Goal: Task Accomplishment & Management: Complete application form

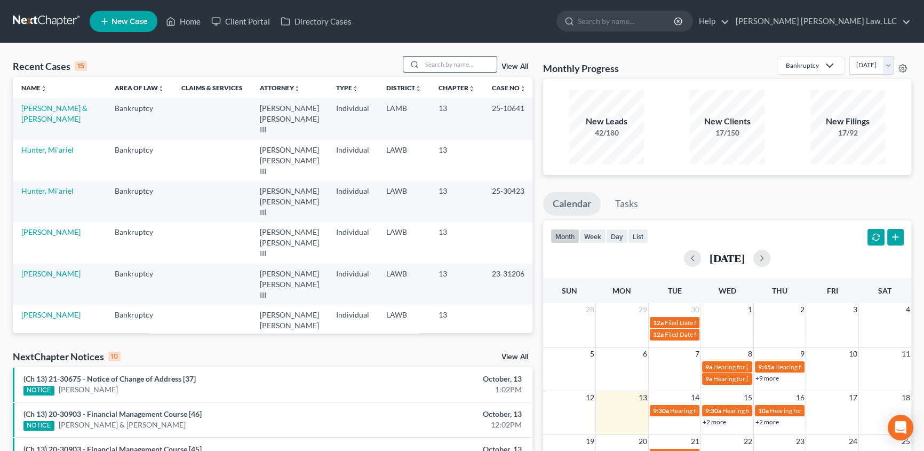
click at [450, 66] on input "search" at bounding box center [459, 64] width 75 height 15
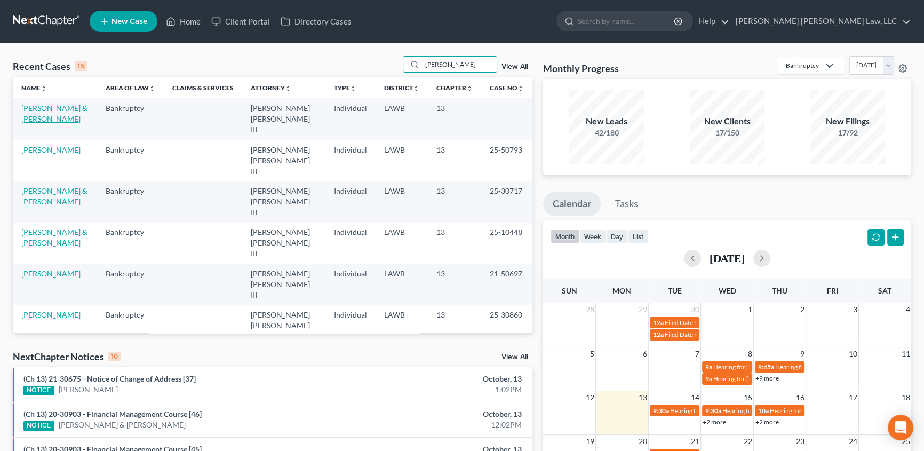
type input "[PERSON_NAME]"
click at [58, 104] on link "[PERSON_NAME] & [PERSON_NAME]" at bounding box center [54, 114] width 66 height 20
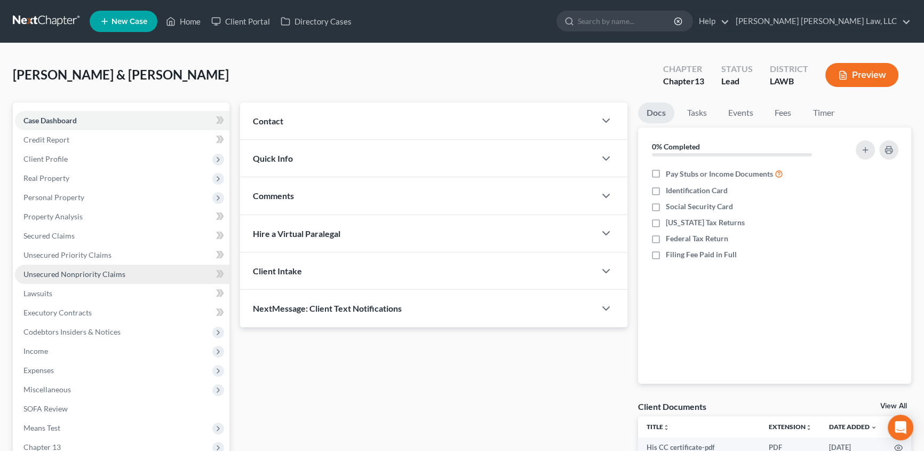
click at [53, 275] on span "Unsecured Nonpriority Claims" at bounding box center [74, 274] width 102 height 9
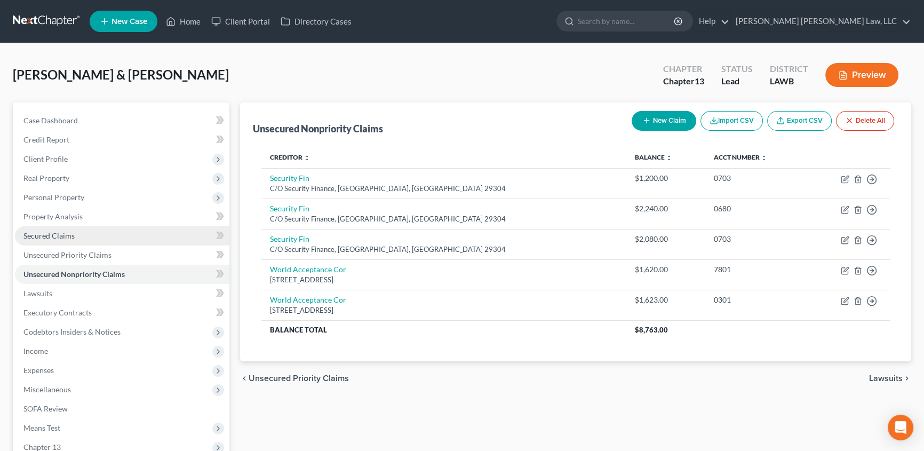
click at [70, 236] on span "Secured Claims" at bounding box center [48, 235] width 51 height 9
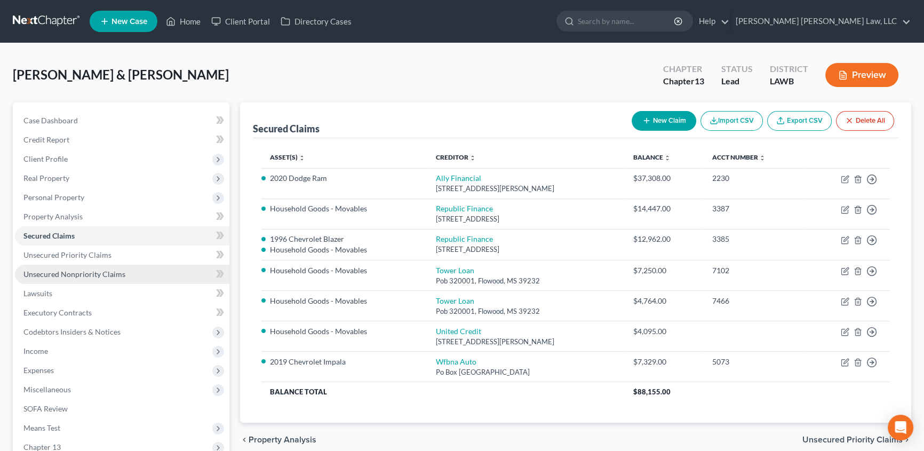
click at [56, 270] on span "Unsecured Nonpriority Claims" at bounding box center [74, 274] width 102 height 9
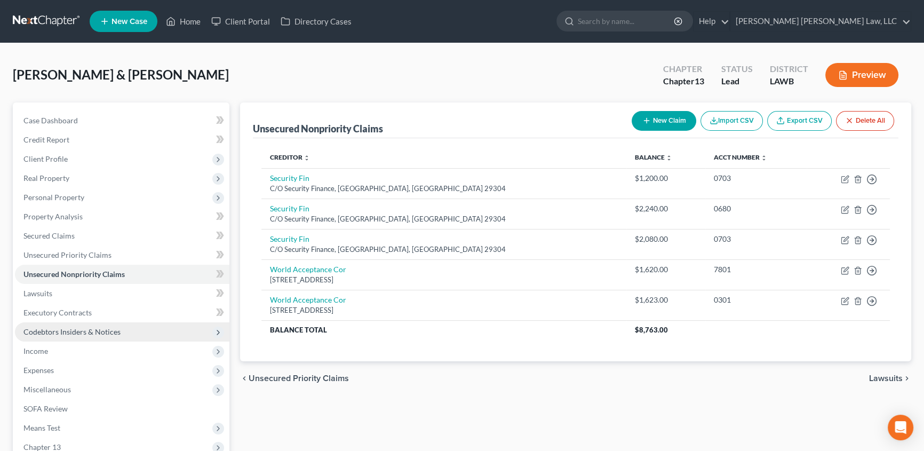
click at [82, 331] on span "Codebtors Insiders & Notices" at bounding box center [71, 331] width 97 height 9
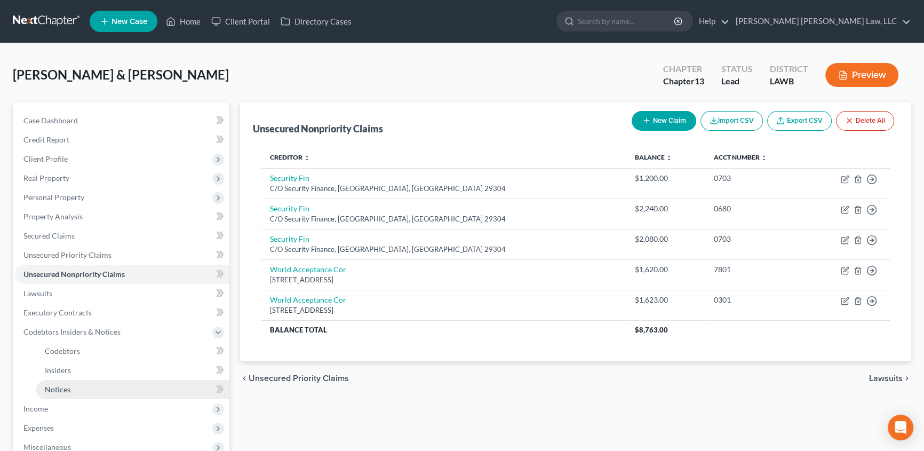
click at [59, 395] on link "Notices" at bounding box center [132, 389] width 193 height 19
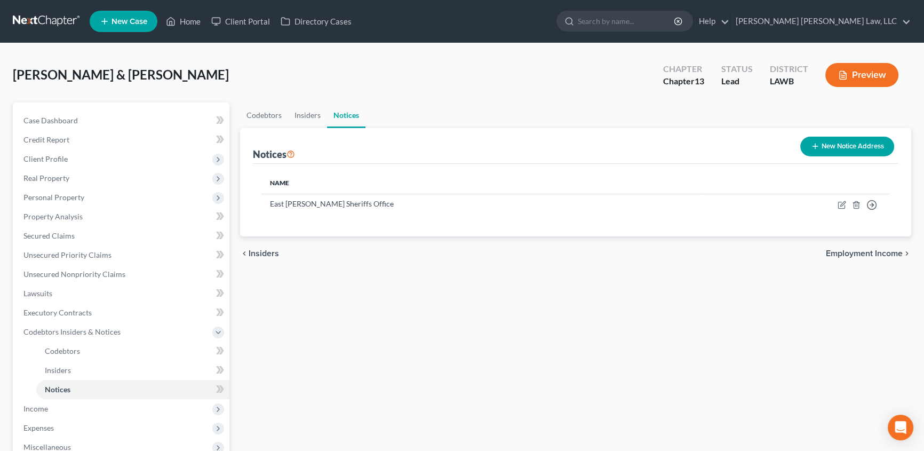
click at [871, 147] on button "New Notice Address" at bounding box center [848, 147] width 94 height 20
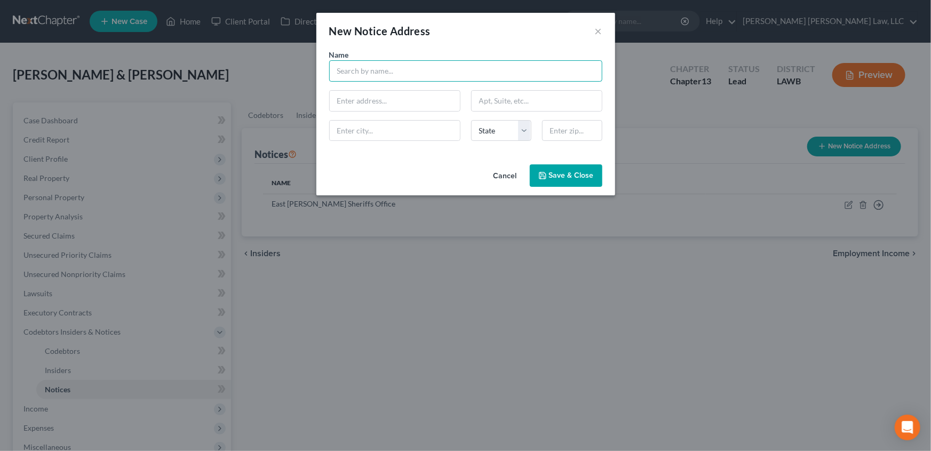
click at [363, 69] on input "text" at bounding box center [465, 70] width 273 height 21
type input "The [PERSON_NAME] Law Firm, LLC"
click at [355, 100] on input "text" at bounding box center [395, 101] width 130 height 20
type input "[STREET_ADDRESS]"
type input "Suite 2"
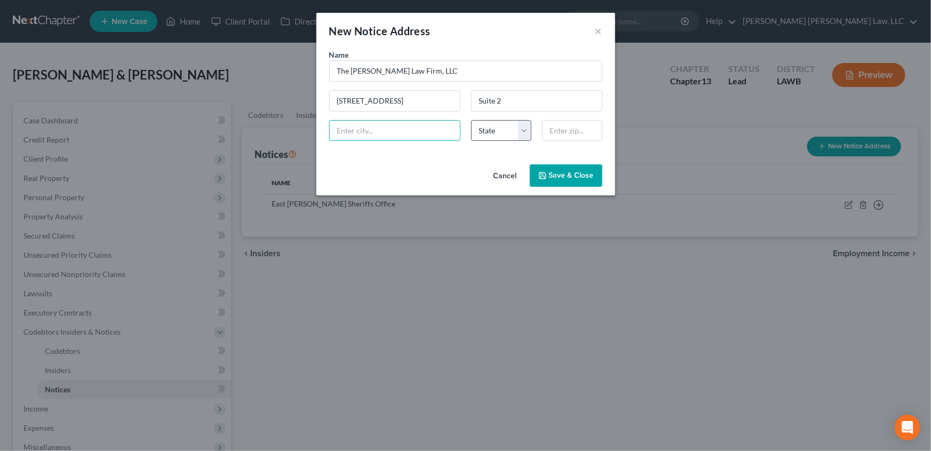
drag, startPoint x: 337, startPoint y: 133, endPoint x: 475, endPoint y: 132, distance: 138.2
click at [337, 133] on input "text" at bounding box center [395, 131] width 130 height 20
click at [550, 129] on input "text" at bounding box center [572, 130] width 60 height 21
type input "71106"
type input "[GEOGRAPHIC_DATA]"
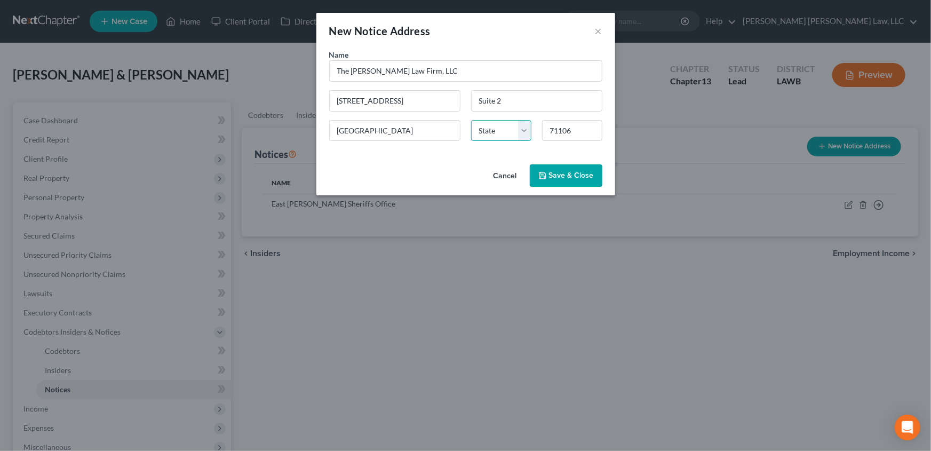
select select "19"
type input "71106"
click at [580, 178] on span "Save & Close" at bounding box center [571, 175] width 45 height 9
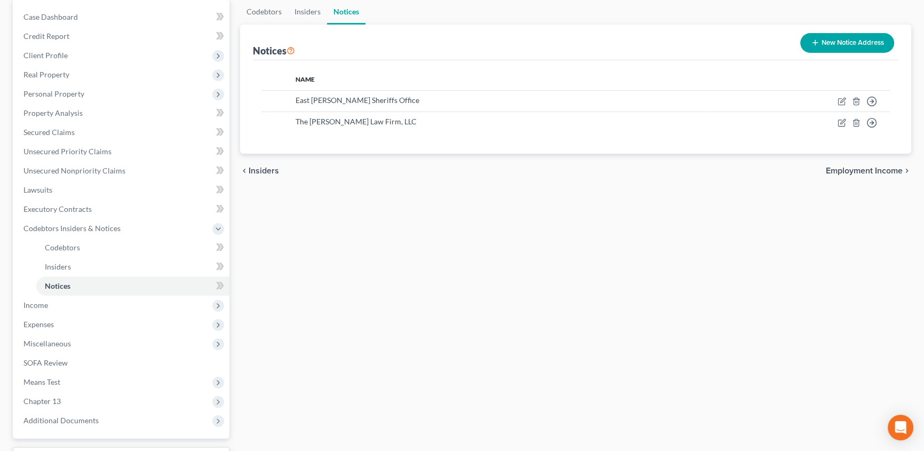
scroll to position [192, 0]
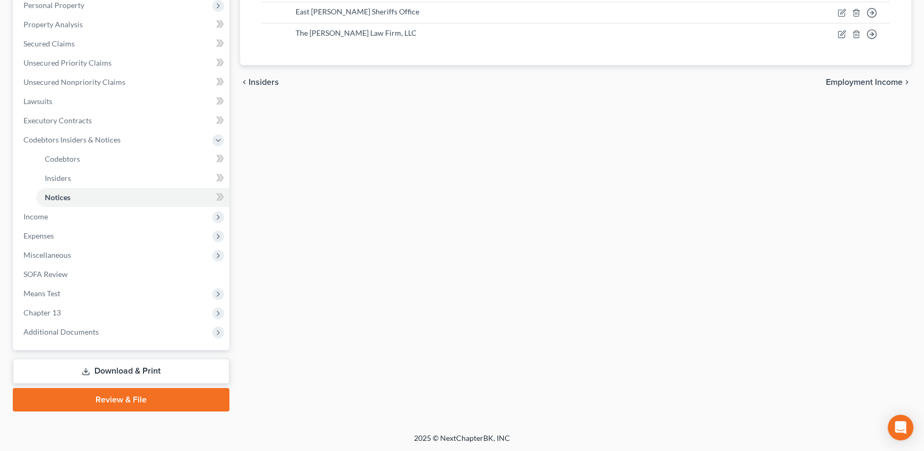
drag, startPoint x: 164, startPoint y: 402, endPoint x: 564, endPoint y: 337, distance: 405.0
click at [164, 401] on link "Review & File" at bounding box center [121, 399] width 217 height 23
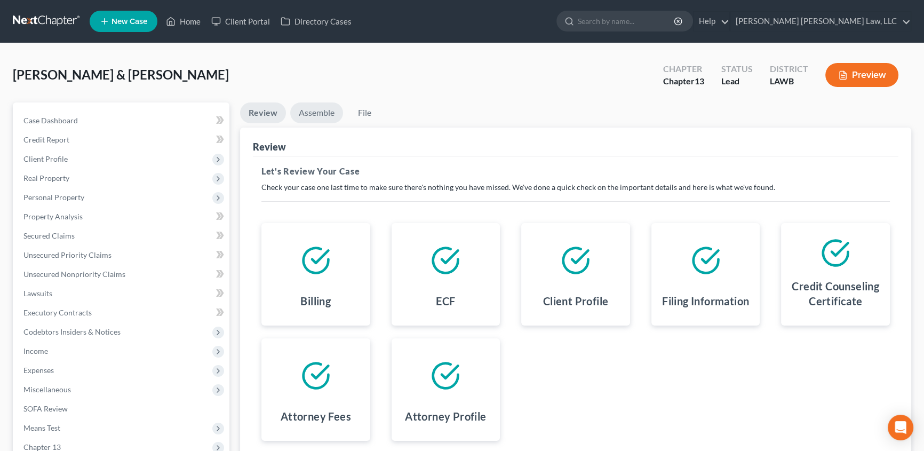
click at [311, 113] on link "Assemble" at bounding box center [316, 112] width 53 height 21
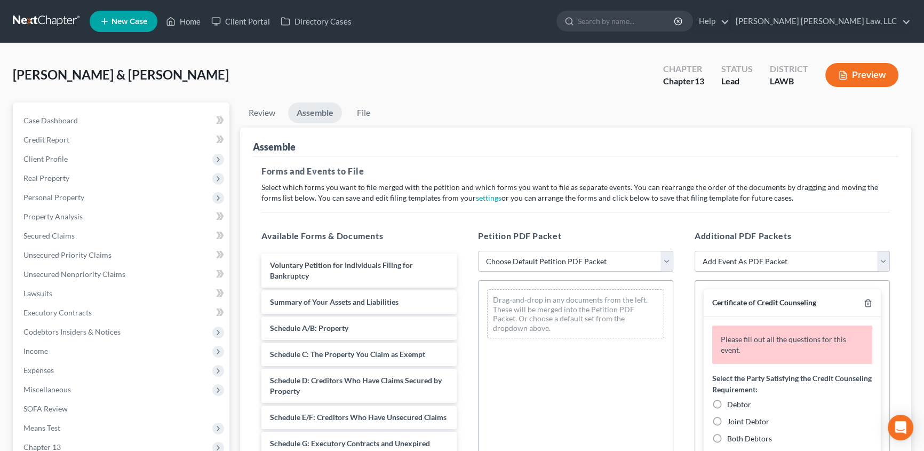
drag, startPoint x: 560, startPoint y: 256, endPoint x: 550, endPoint y: 270, distance: 16.4
click at [560, 256] on select "Choose Default Petition PDF Packet Complete Bankruptcy Petition (all forms and …" at bounding box center [575, 261] width 195 height 21
select select "0"
click at [478, 251] on select "Choose Default Petition PDF Packet Complete Bankruptcy Petition (all forms and …" at bounding box center [575, 261] width 195 height 21
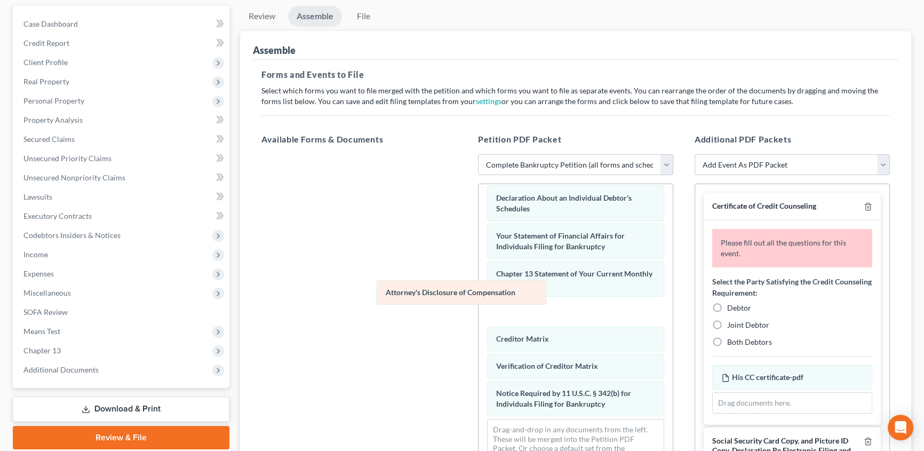
scroll to position [303, 0]
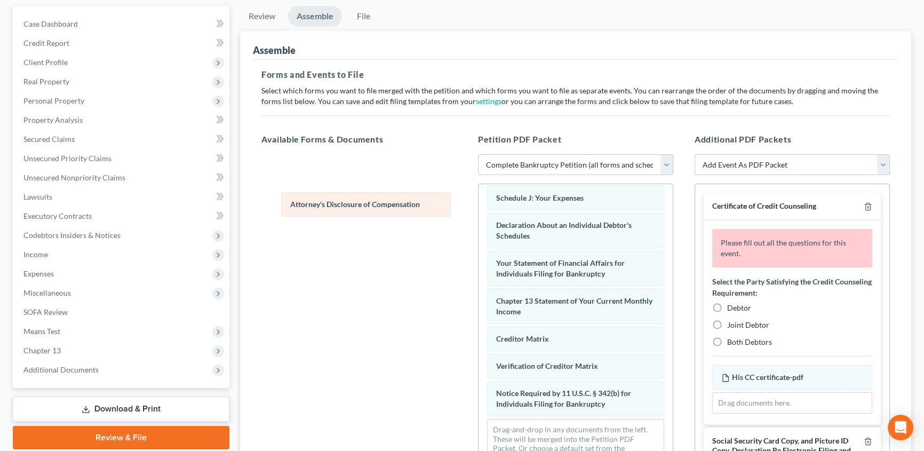
drag, startPoint x: 536, startPoint y: 401, endPoint x: 330, endPoint y: 203, distance: 286.1
click at [479, 203] on div "Attorney's Disclosure of Compensation Voluntary Petition for Individuals Filing…" at bounding box center [576, 183] width 194 height 587
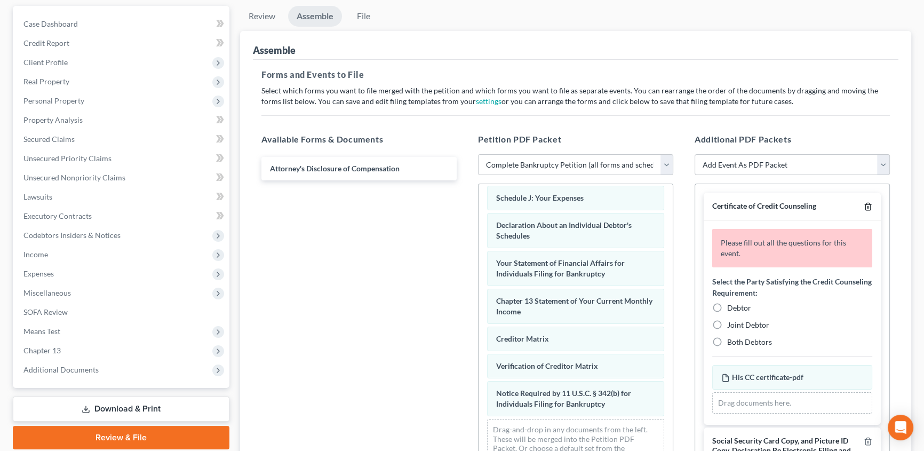
click at [866, 203] on icon "button" at bounding box center [868, 206] width 5 height 7
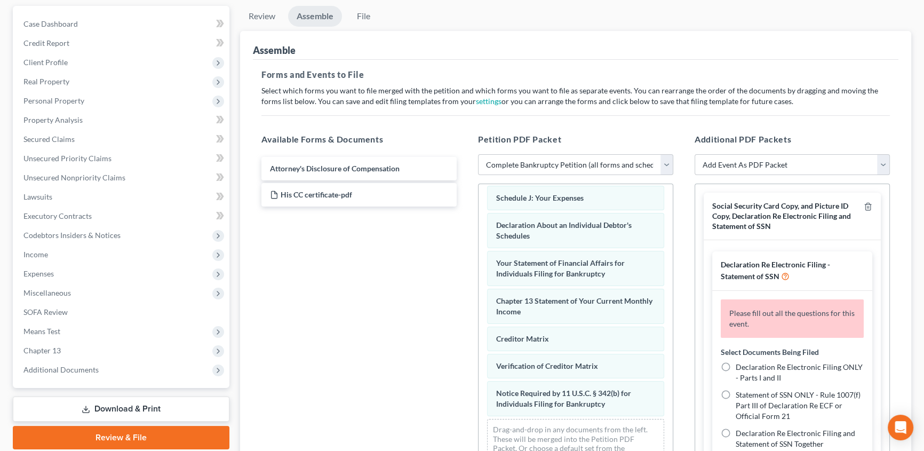
click at [862, 201] on div at bounding box center [866, 216] width 13 height 30
click at [864, 207] on icon "button" at bounding box center [868, 206] width 9 height 9
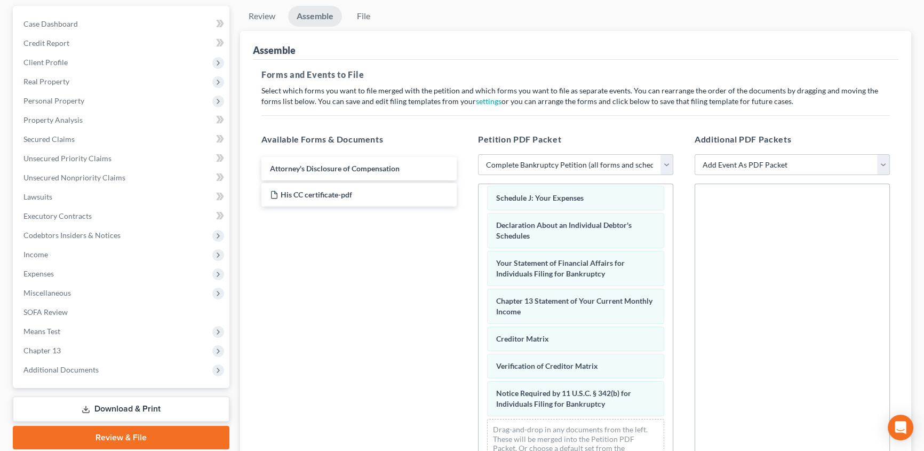
scroll to position [0, 0]
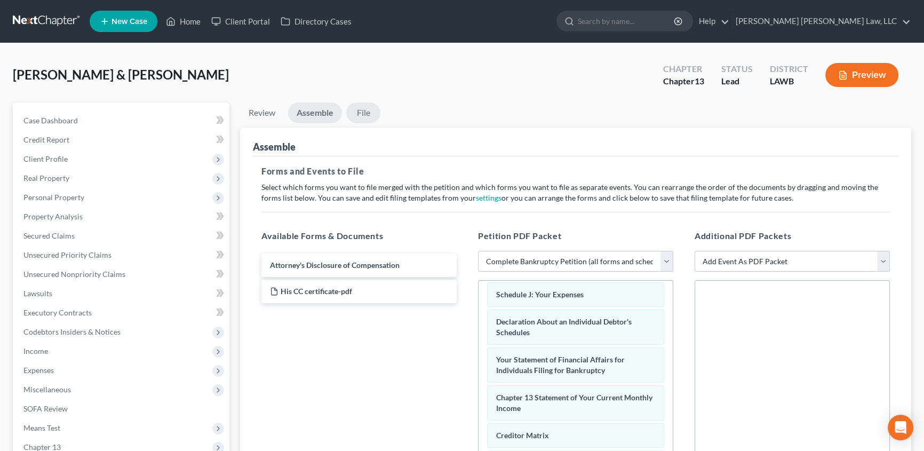
click at [368, 108] on link "File" at bounding box center [363, 112] width 34 height 21
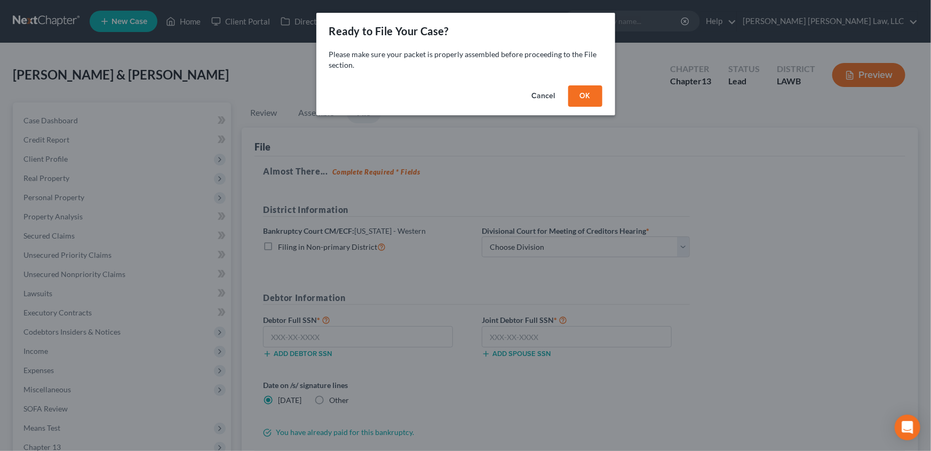
drag, startPoint x: 587, startPoint y: 102, endPoint x: 268, endPoint y: 257, distance: 354.4
click at [587, 102] on button "OK" at bounding box center [585, 95] width 34 height 21
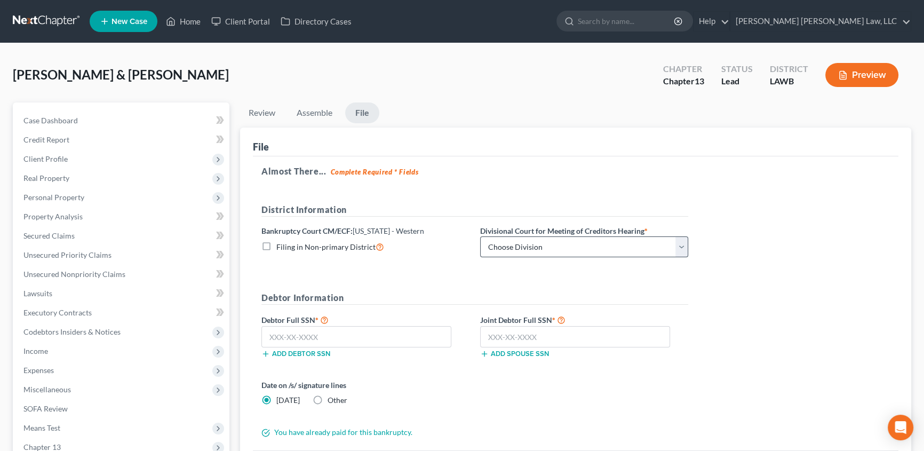
drag, startPoint x: 268, startPoint y: 247, endPoint x: 508, endPoint y: 250, distance: 239.6
click at [276, 247] on label "Filing in Non-primary District" at bounding box center [330, 247] width 108 height 12
click at [281, 247] on input "Filing in Non-primary District" at bounding box center [284, 244] width 7 height 7
checkbox input "true"
click at [508, 250] on select "Choose Division [GEOGRAPHIC_DATA] [GEOGRAPHIC_DATA]-[GEOGRAPHIC_DATA] Lake [PER…" at bounding box center [584, 246] width 208 height 21
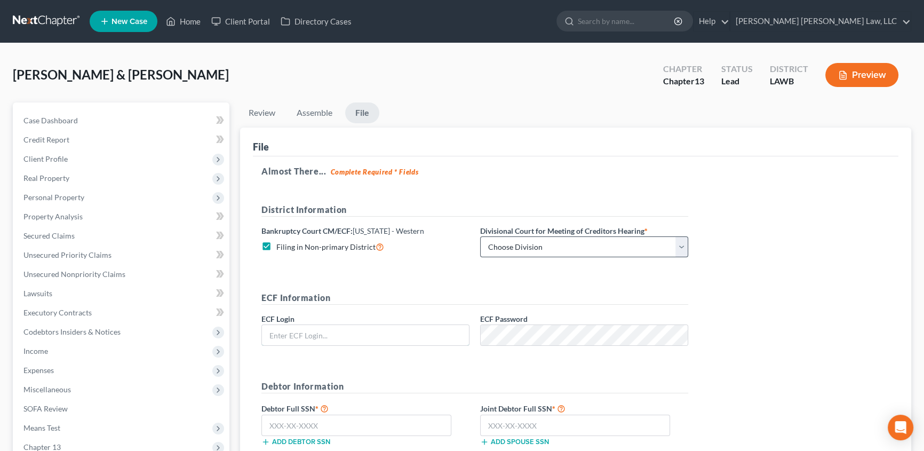
type input "eoyoung3p"
select select "3"
click at [480, 236] on select "Choose Division [GEOGRAPHIC_DATA] [GEOGRAPHIC_DATA]-[GEOGRAPHIC_DATA] Lake [PER…" at bounding box center [584, 246] width 208 height 21
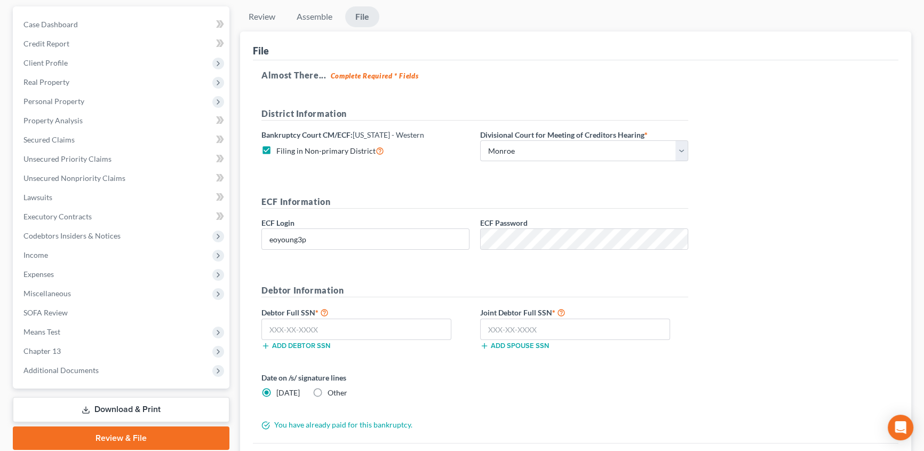
scroll to position [97, 0]
click at [267, 328] on input "text" at bounding box center [357, 328] width 190 height 21
type input "435-76-5138"
click at [522, 332] on input "text" at bounding box center [575, 328] width 190 height 21
click at [504, 327] on input "text" at bounding box center [575, 328] width 190 height 21
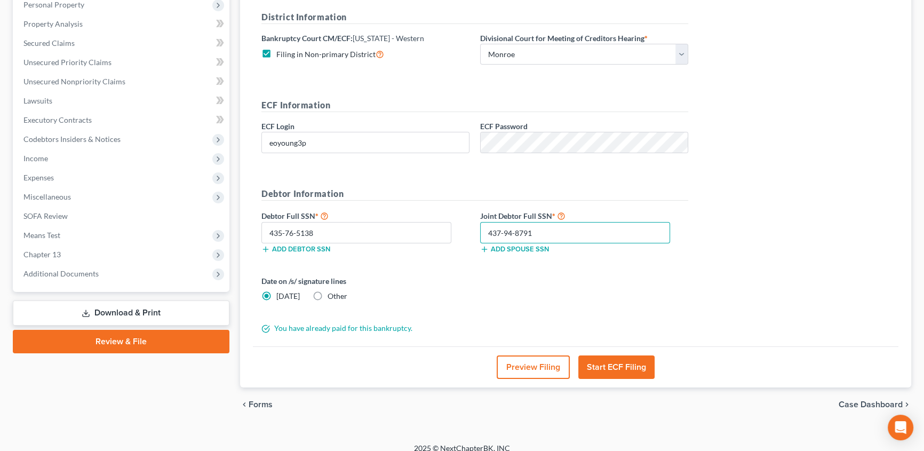
scroll to position [194, 0]
type input "437-94-8791"
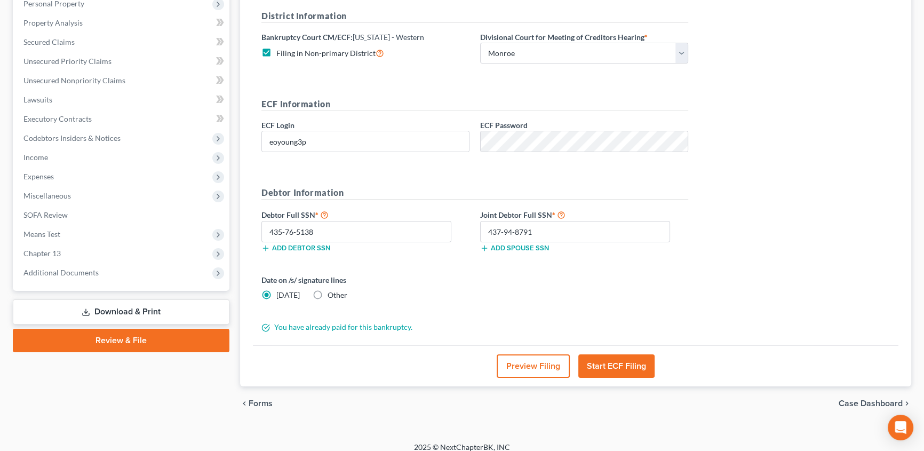
click at [622, 365] on button "Start ECF Filing" at bounding box center [617, 365] width 76 height 23
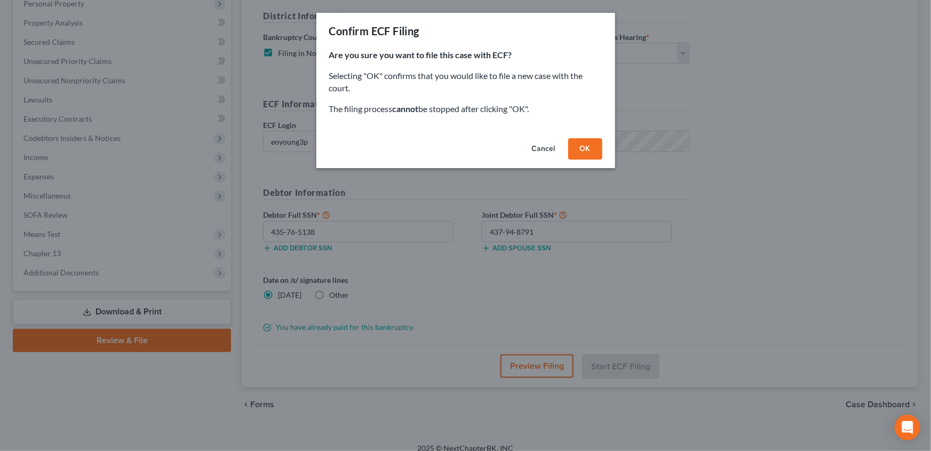
click at [584, 153] on button "OK" at bounding box center [585, 148] width 34 height 21
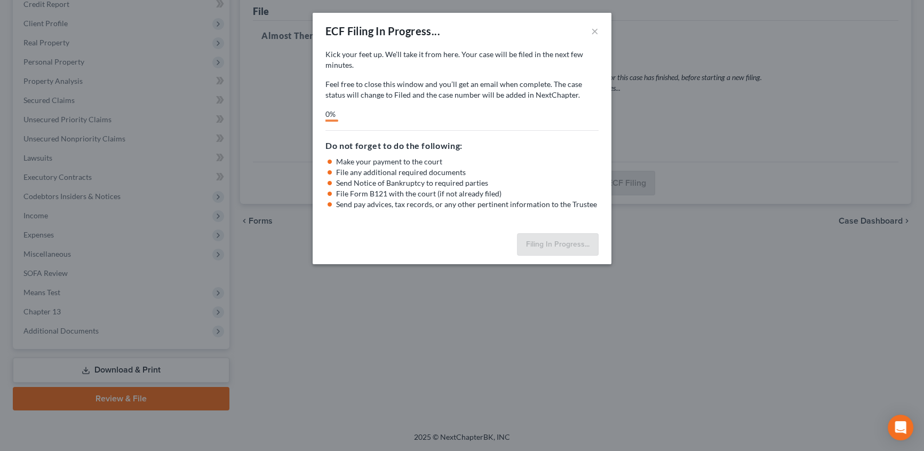
scroll to position [134, 0]
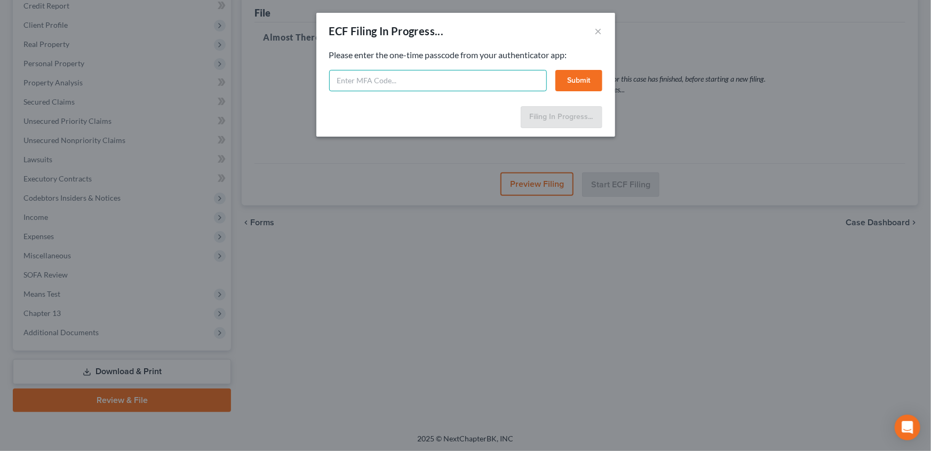
click at [370, 76] on input "text" at bounding box center [438, 80] width 218 height 21
type input "134270"
click at [582, 83] on button "Submit" at bounding box center [579, 80] width 47 height 21
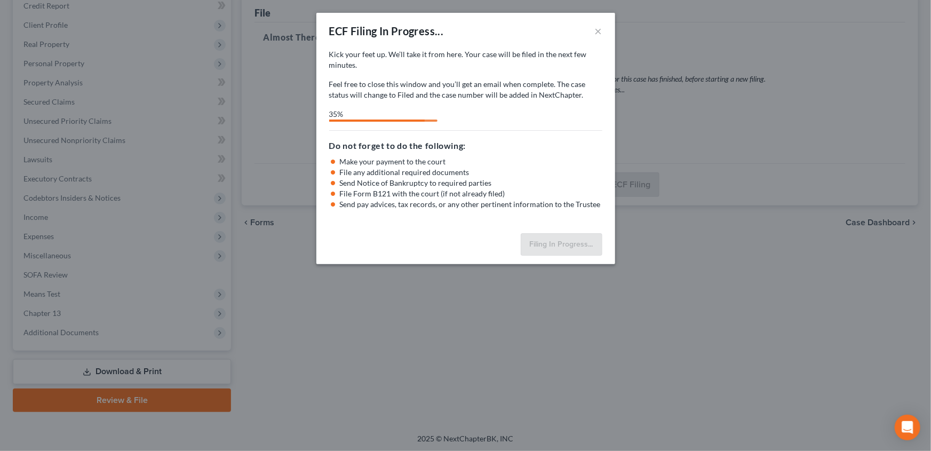
select select "3"
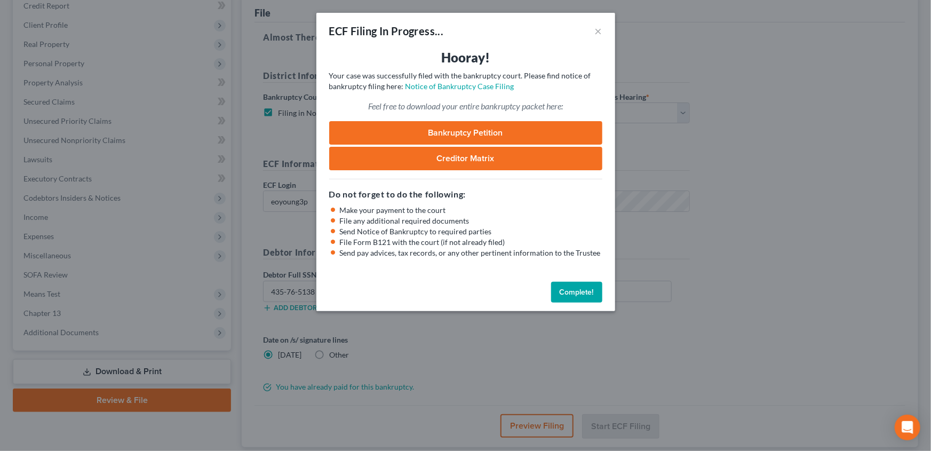
drag, startPoint x: 577, startPoint y: 290, endPoint x: 772, endPoint y: 272, distance: 196.2
click at [577, 291] on button "Complete!" at bounding box center [576, 292] width 51 height 21
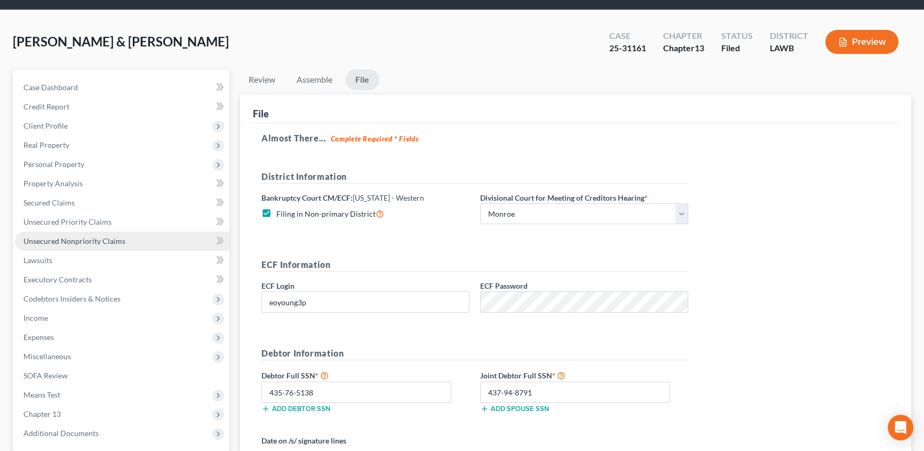
scroll to position [145, 0]
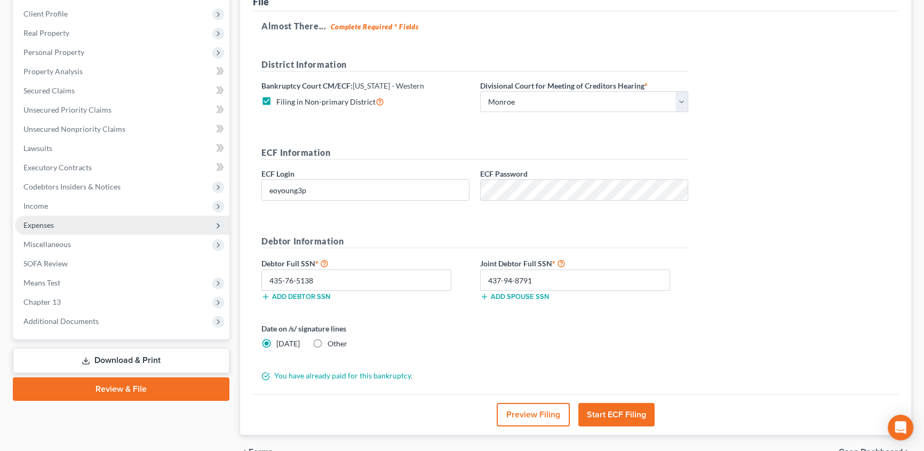
click at [34, 220] on span "Expenses" at bounding box center [38, 224] width 30 height 9
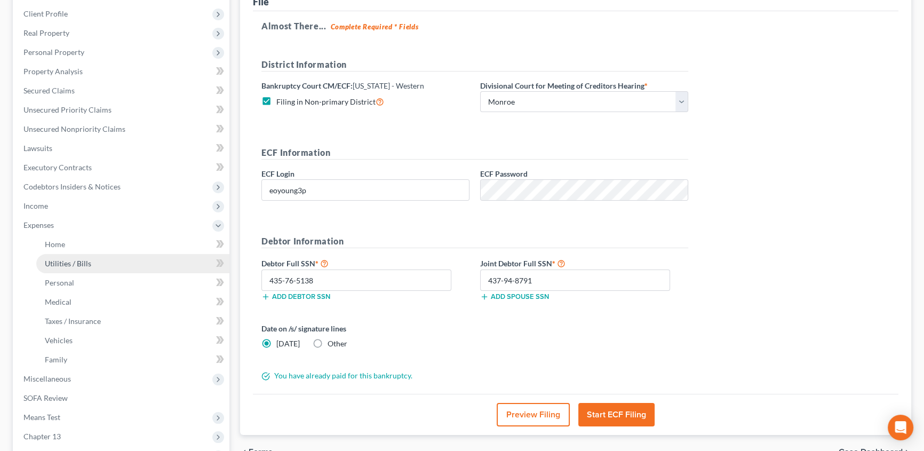
click at [69, 260] on span "Utilities / Bills" at bounding box center [68, 263] width 46 height 9
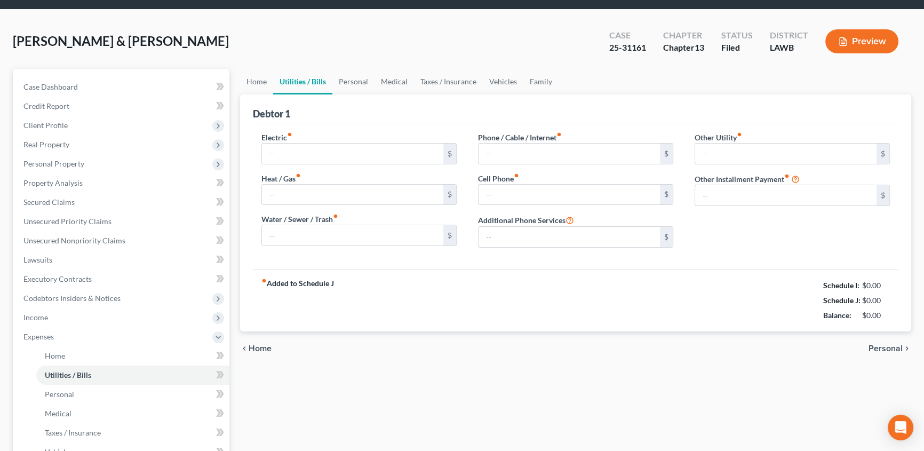
type input "300.68"
type input "0.00"
type input "100.00"
type input "205.00"
type input "100.00"
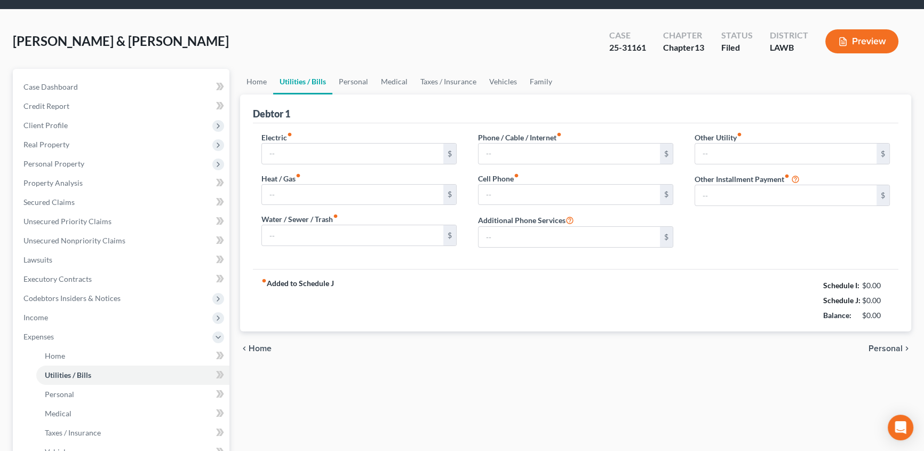
type input "0.00"
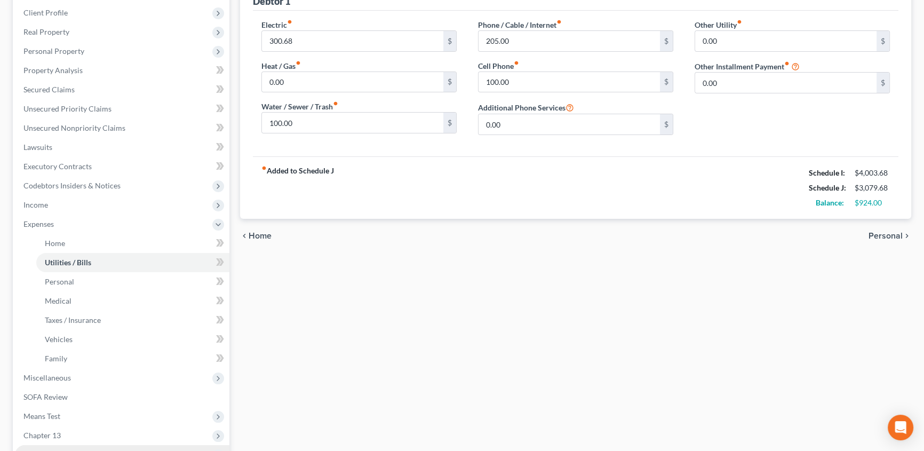
scroll to position [269, 0]
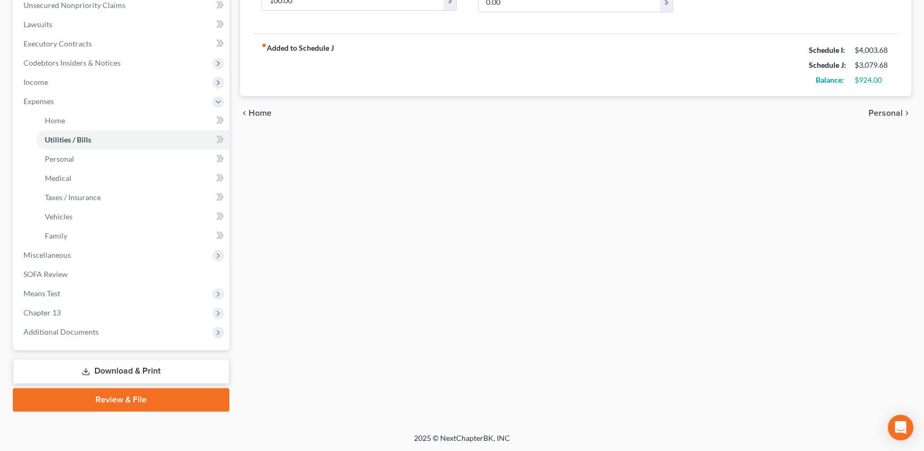
drag, startPoint x: 163, startPoint y: 370, endPoint x: 284, endPoint y: 319, distance: 131.5
click at [163, 370] on link "Download & Print" at bounding box center [121, 371] width 217 height 25
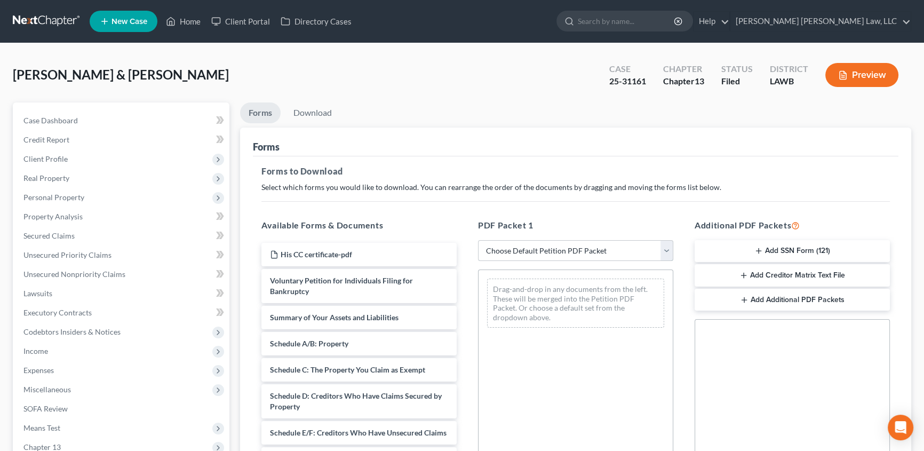
drag, startPoint x: 502, startPoint y: 252, endPoint x: 505, endPoint y: 240, distance: 13.2
click at [502, 252] on select "Choose Default Petition PDF Packet Complete Bankruptcy Petition (all forms and …" at bounding box center [575, 250] width 195 height 21
select select "0"
click at [478, 240] on select "Choose Default Petition PDF Packet Complete Bankruptcy Petition (all forms and …" at bounding box center [575, 250] width 195 height 21
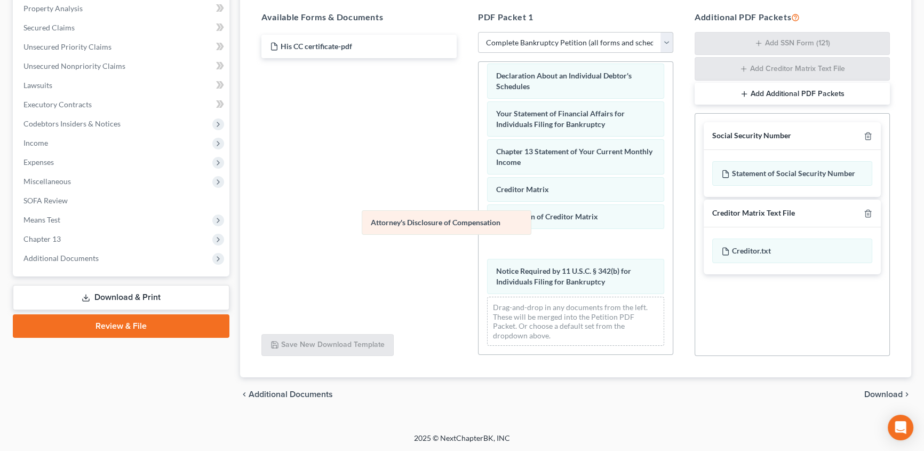
scroll to position [303, 0]
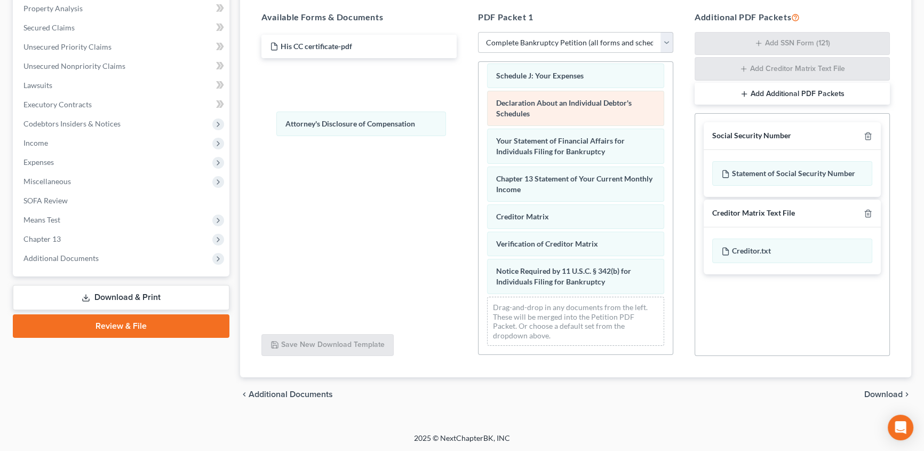
drag, startPoint x: 541, startPoint y: 284, endPoint x: 653, endPoint y: 91, distance: 223.3
click at [479, 108] on div "Attorney's Disclosure of Compensation Voluntary Petition for Individuals Filing…" at bounding box center [576, 60] width 194 height 587
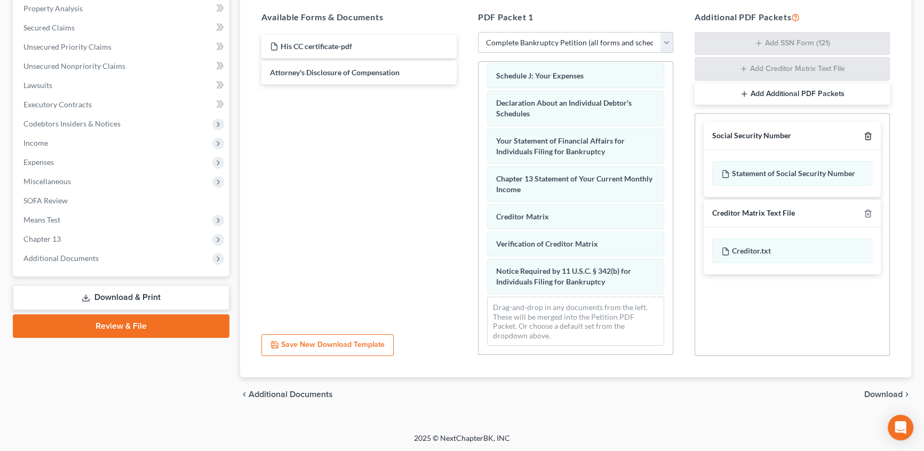
click at [866, 133] on icon "button" at bounding box center [868, 136] width 5 height 7
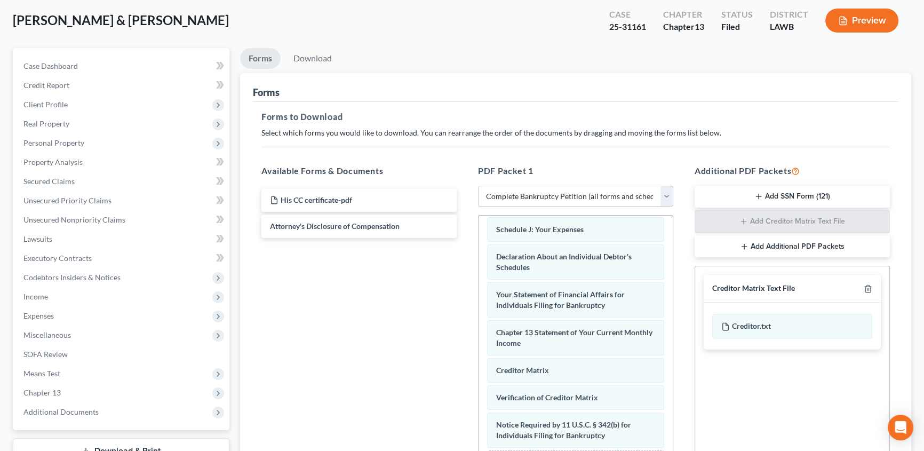
scroll to position [13, 0]
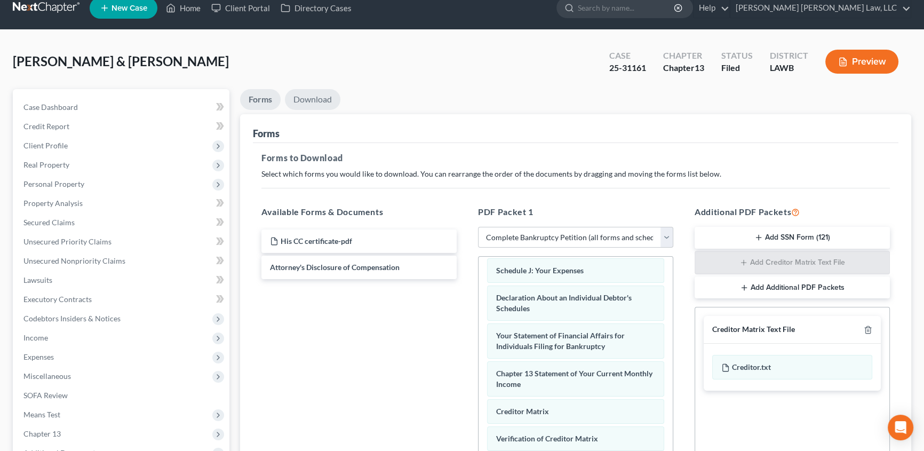
click at [321, 101] on link "Download" at bounding box center [313, 99] width 56 height 21
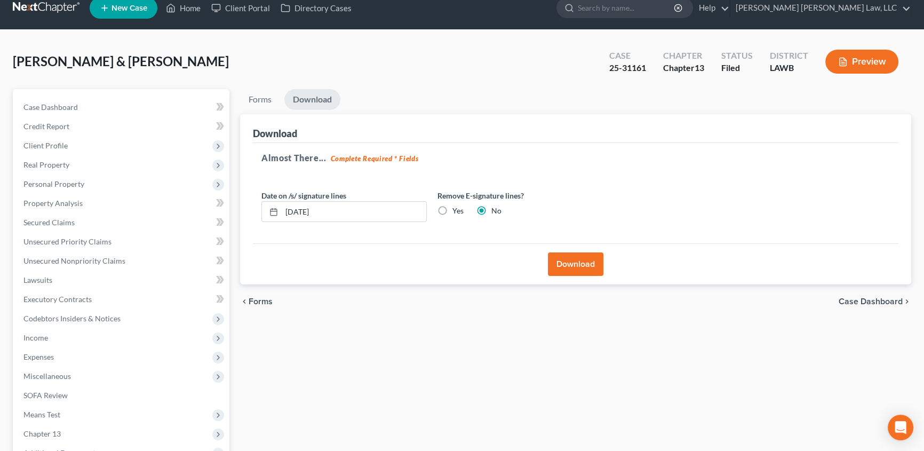
click at [571, 261] on button "Download" at bounding box center [576, 263] width 56 height 23
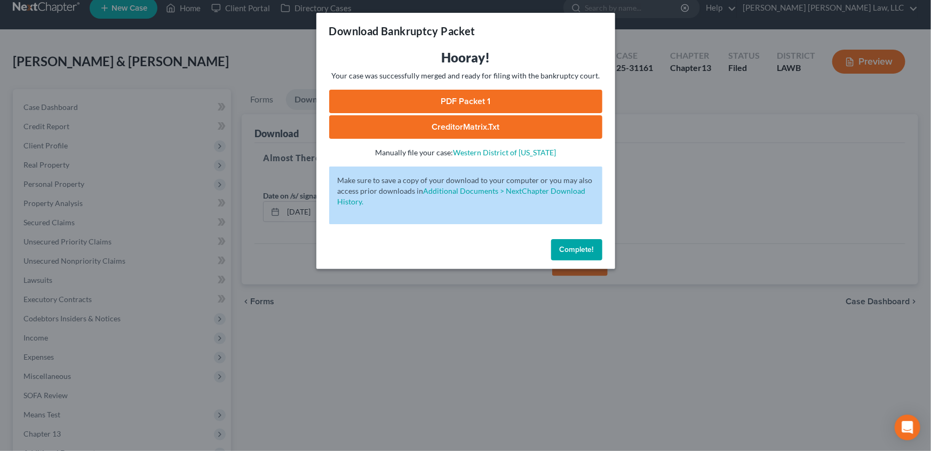
click at [474, 97] on link "PDF Packet 1" at bounding box center [465, 101] width 273 height 23
click at [586, 253] on span "Complete!" at bounding box center [577, 249] width 34 height 9
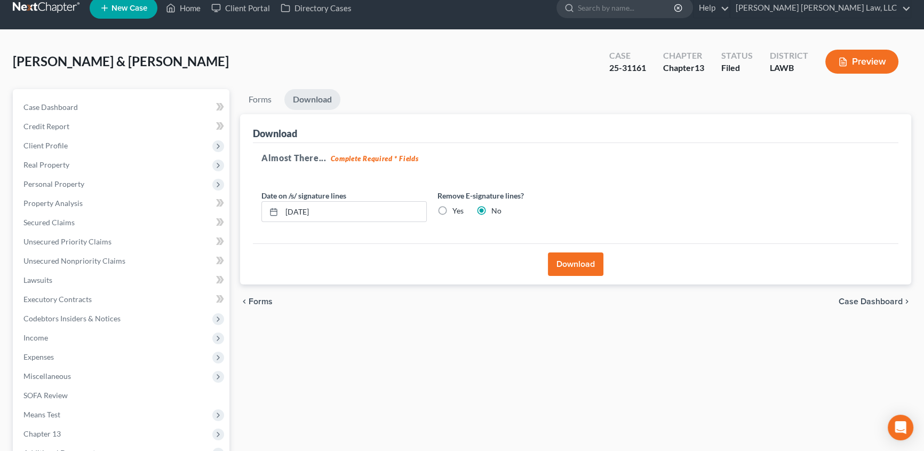
scroll to position [0, 0]
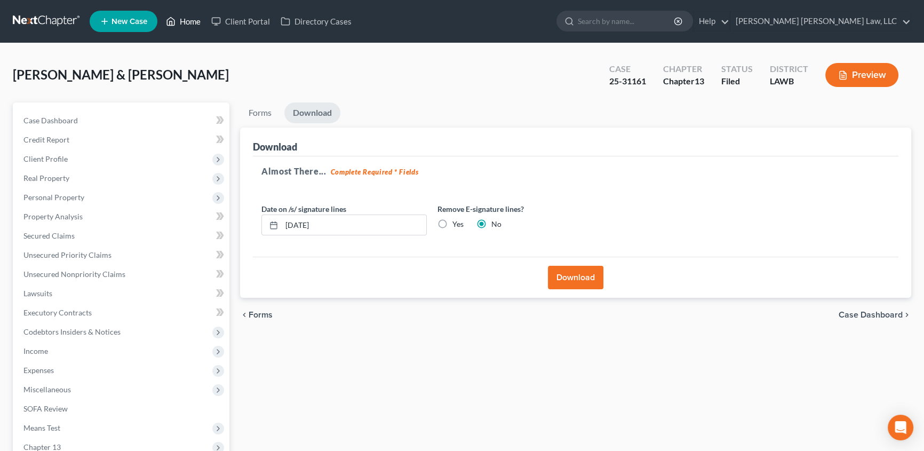
click at [191, 19] on link "Home" at bounding box center [183, 21] width 45 height 19
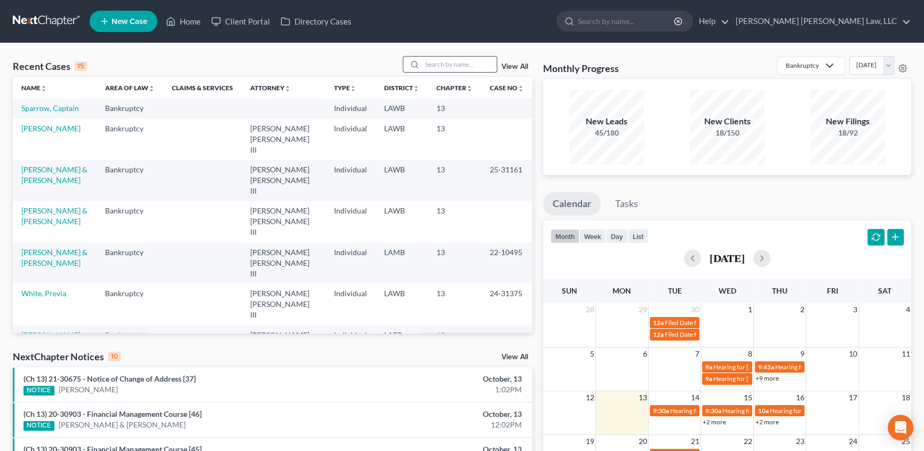
click at [433, 62] on input "search" at bounding box center [459, 64] width 75 height 15
click at [425, 60] on input "search" at bounding box center [459, 64] width 75 height 15
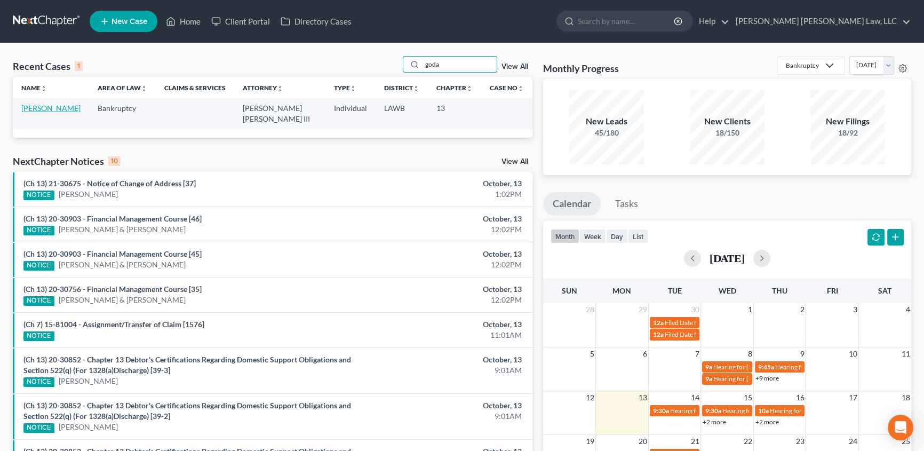
type input "goda"
click at [48, 108] on link "[PERSON_NAME]" at bounding box center [50, 108] width 59 height 9
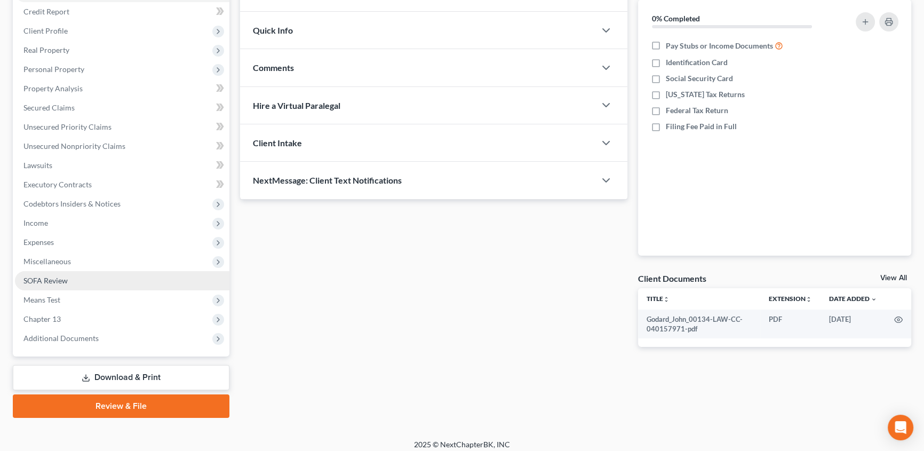
scroll to position [134, 0]
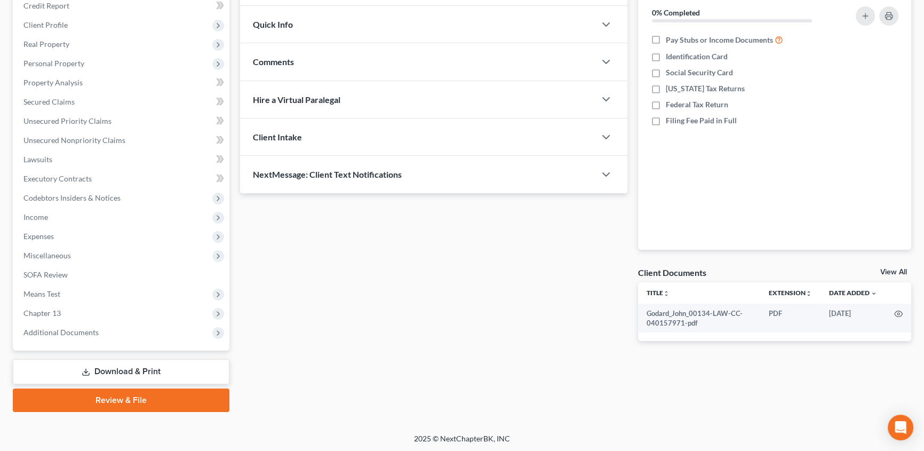
click at [100, 398] on link "Review & File" at bounding box center [121, 400] width 217 height 23
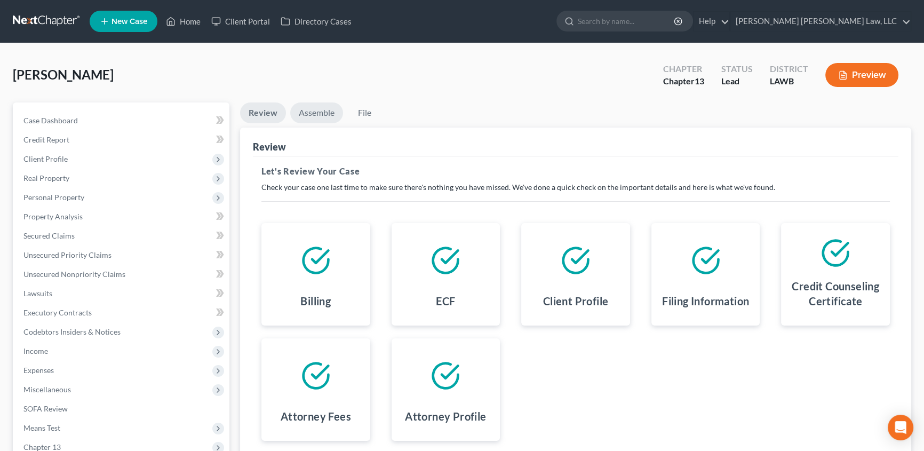
click at [322, 109] on link "Assemble" at bounding box center [316, 112] width 53 height 21
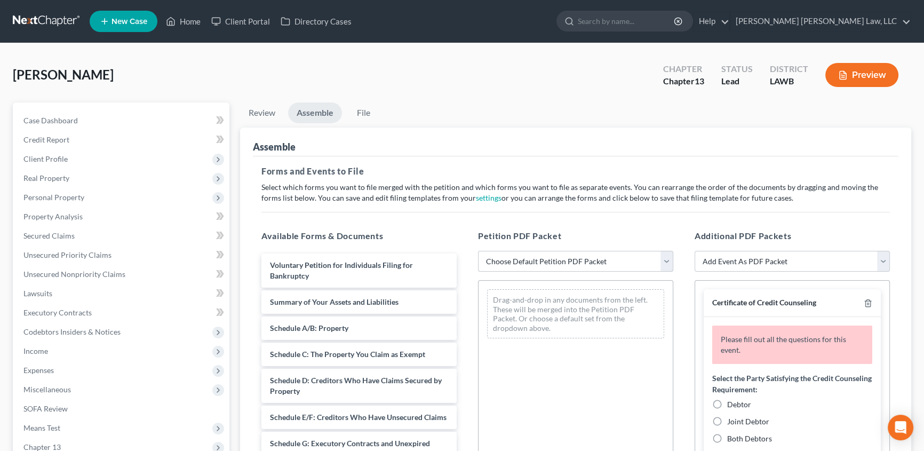
drag, startPoint x: 539, startPoint y: 260, endPoint x: 535, endPoint y: 270, distance: 11.0
click at [539, 260] on select "Choose Default Petition PDF Packet Complete Bankruptcy Petition (all forms and …" at bounding box center [575, 261] width 195 height 21
select select "0"
click at [478, 251] on select "Choose Default Petition PDF Packet Complete Bankruptcy Petition (all forms and …" at bounding box center [575, 261] width 195 height 21
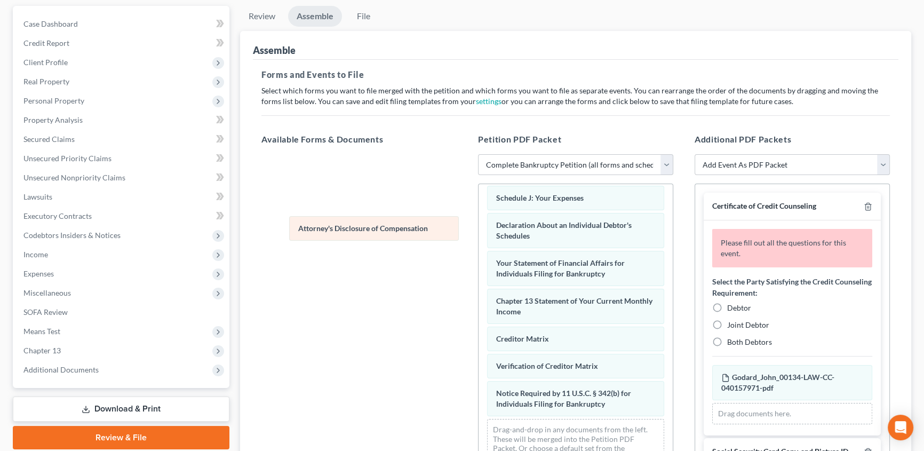
scroll to position [303, 0]
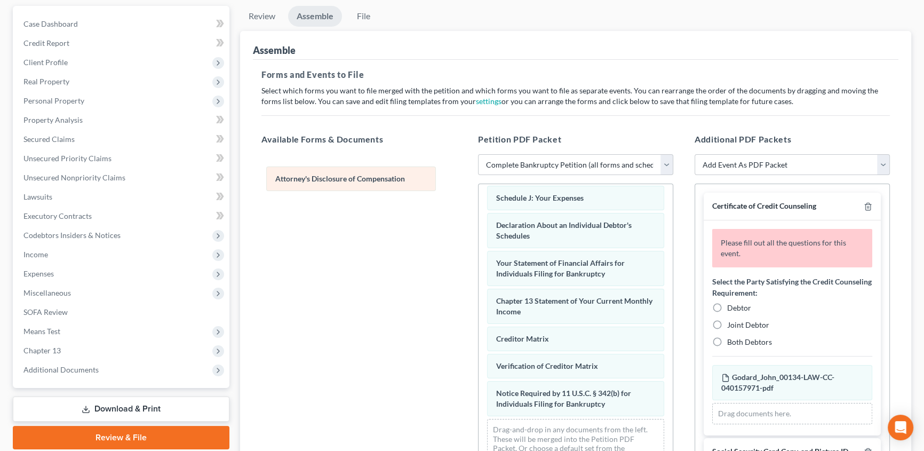
drag, startPoint x: 534, startPoint y: 405, endPoint x: 313, endPoint y: 181, distance: 314.7
click at [479, 181] on div "Attorney's Disclosure of Compensation Voluntary Petition for Individuals Filing…" at bounding box center [576, 183] width 194 height 587
click at [864, 207] on icon "button" at bounding box center [868, 206] width 9 height 9
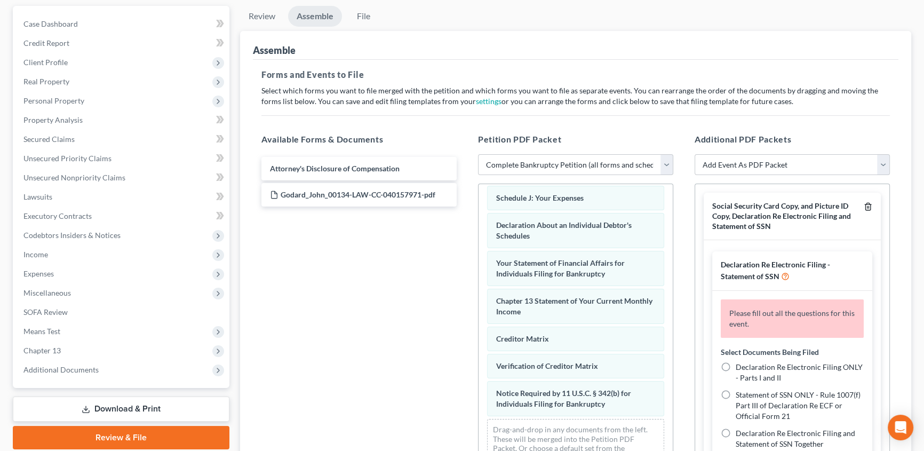
click at [864, 207] on icon "button" at bounding box center [868, 206] width 9 height 9
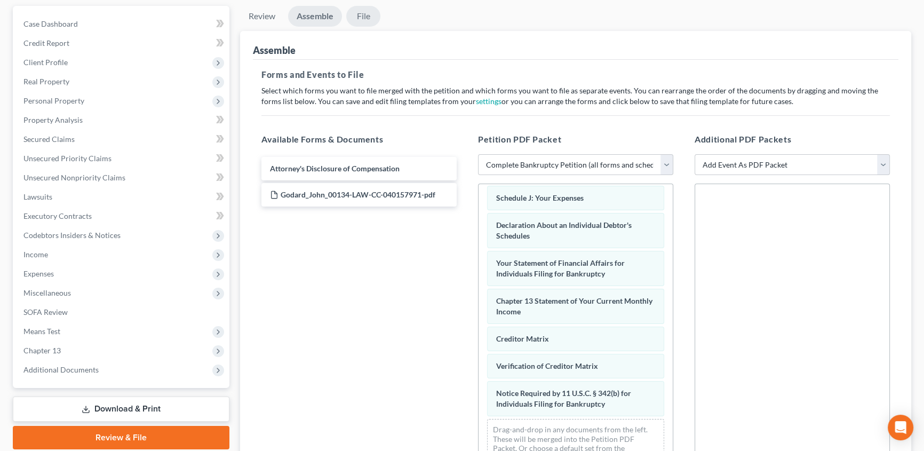
click at [368, 13] on link "File" at bounding box center [363, 16] width 34 height 21
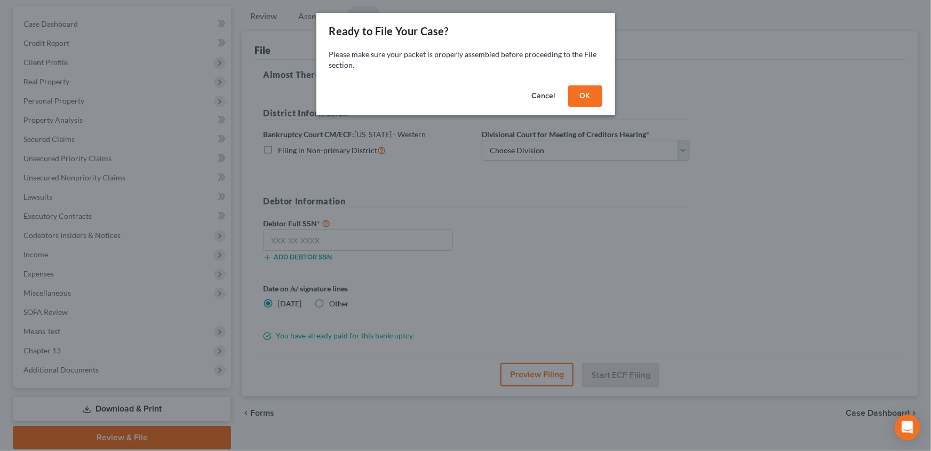
drag, startPoint x: 588, startPoint y: 95, endPoint x: 279, endPoint y: 147, distance: 313.3
click at [588, 95] on button "OK" at bounding box center [585, 95] width 34 height 21
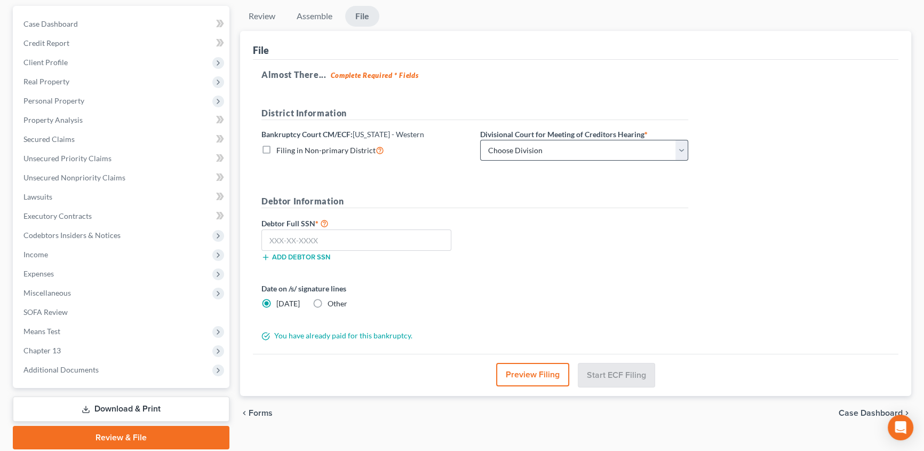
click at [276, 146] on label "Filing in Non-primary District" at bounding box center [330, 150] width 108 height 12
click at [281, 146] on input "Filing in Non-primary District" at bounding box center [284, 147] width 7 height 7
checkbox input "true"
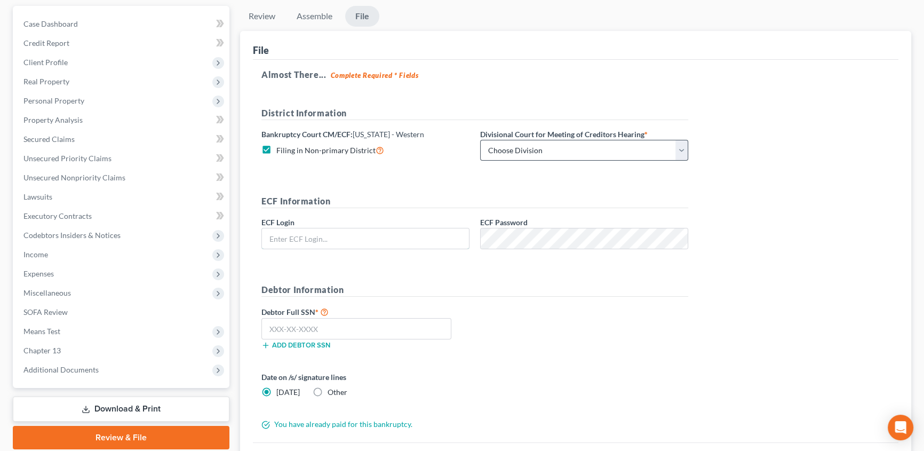
type input "eoyoung3p"
drag, startPoint x: 512, startPoint y: 149, endPoint x: 513, endPoint y: 159, distance: 9.6
click at [512, 149] on select "Choose Division [GEOGRAPHIC_DATA] [GEOGRAPHIC_DATA]-[GEOGRAPHIC_DATA] Lake [PER…" at bounding box center [584, 150] width 208 height 21
select select "3"
click at [480, 140] on select "Choose Division [GEOGRAPHIC_DATA] [GEOGRAPHIC_DATA]-[GEOGRAPHIC_DATA] Lake [PER…" at bounding box center [584, 150] width 208 height 21
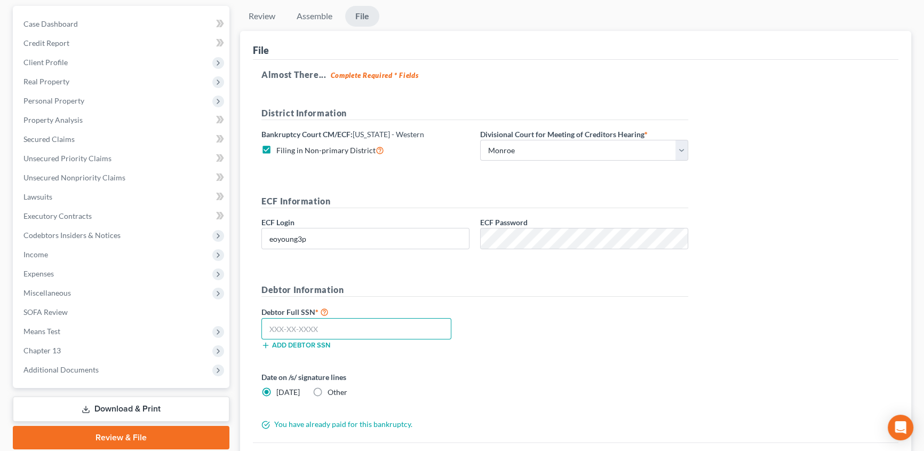
click at [280, 326] on input "text" at bounding box center [357, 328] width 190 height 21
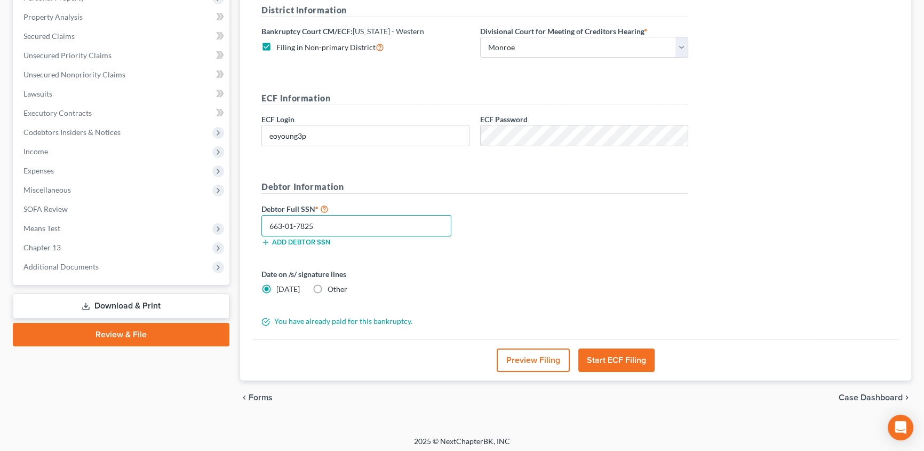
scroll to position [203, 0]
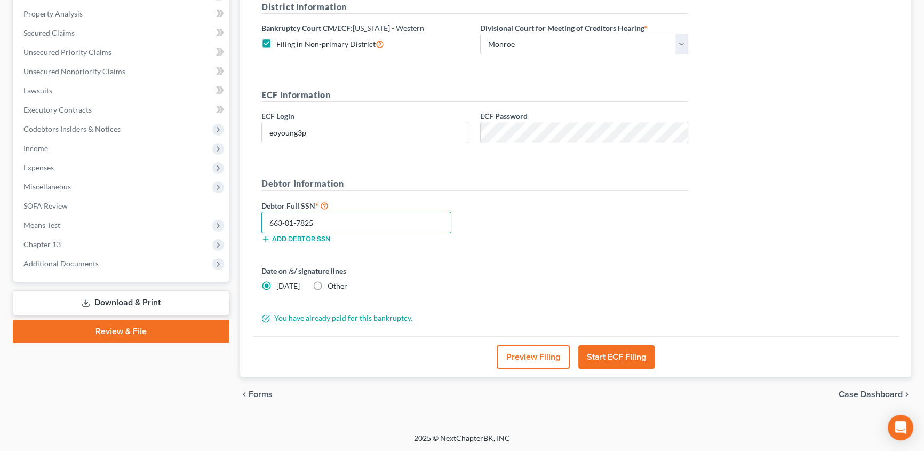
type input "663-01-7825"
click at [612, 352] on button "Start ECF Filing" at bounding box center [617, 356] width 76 height 23
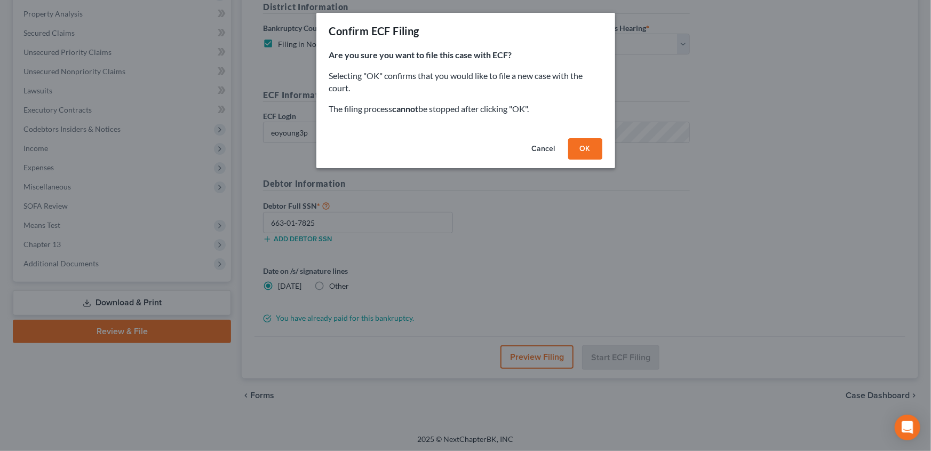
click at [582, 144] on button "OK" at bounding box center [585, 148] width 34 height 21
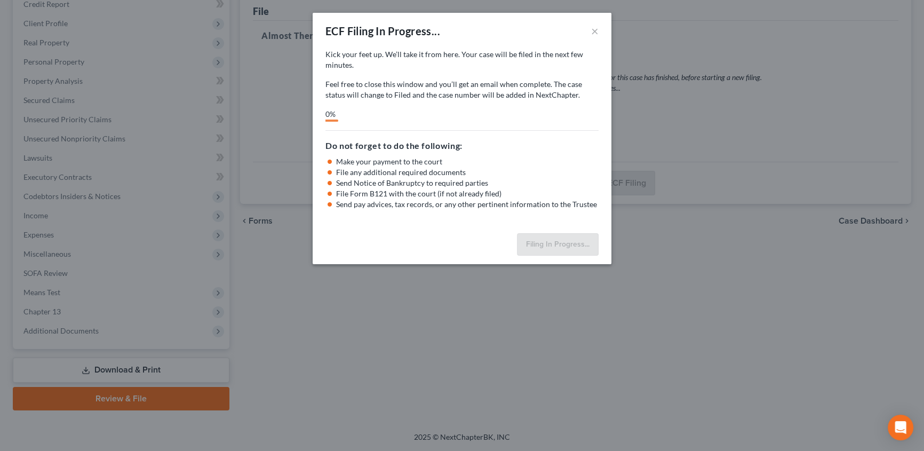
scroll to position [134, 0]
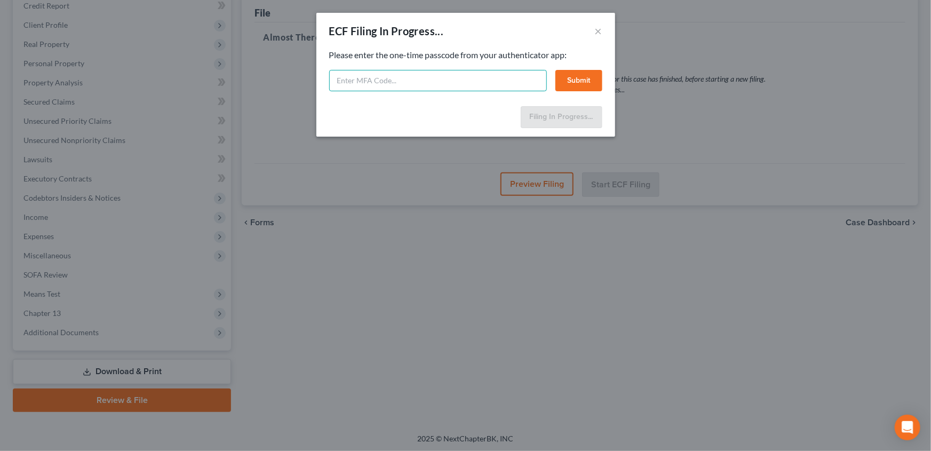
click at [357, 77] on input "text" at bounding box center [438, 80] width 218 height 21
type input "305564"
click at [587, 80] on button "Submit" at bounding box center [579, 80] width 47 height 21
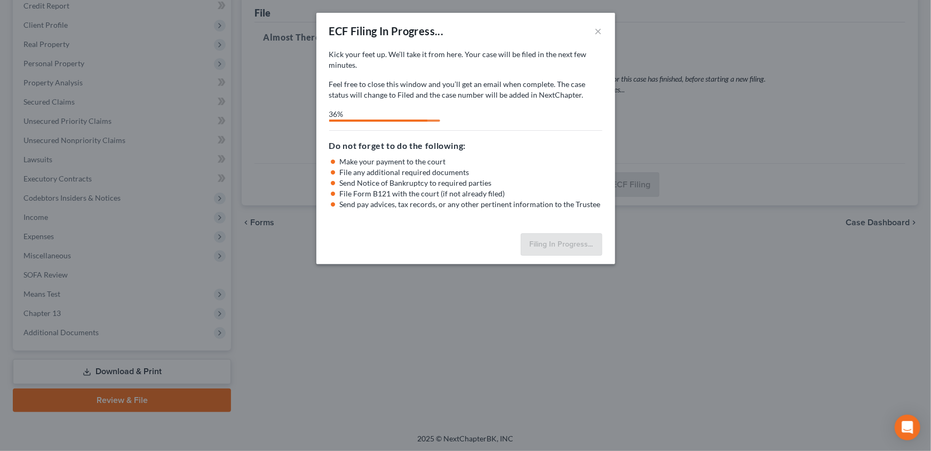
select select "3"
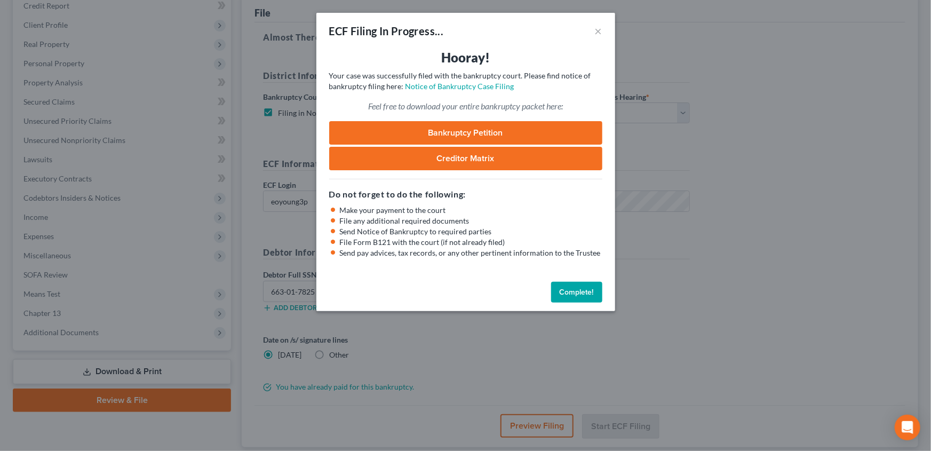
drag, startPoint x: 582, startPoint y: 289, endPoint x: 685, endPoint y: 266, distance: 105.4
click at [582, 289] on button "Complete!" at bounding box center [576, 292] width 51 height 21
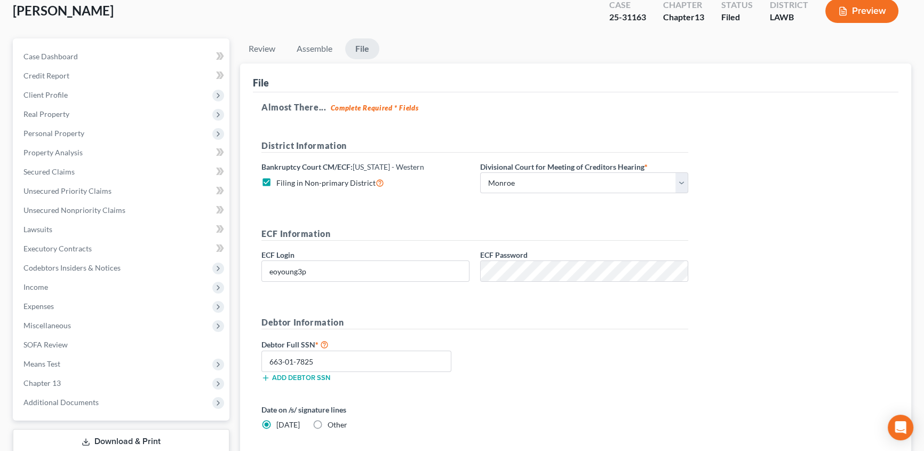
scroll to position [0, 0]
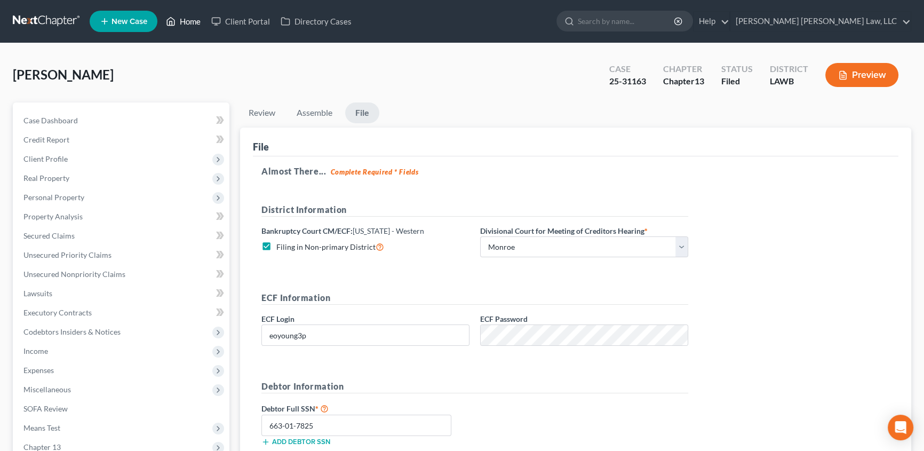
click at [194, 21] on link "Home" at bounding box center [183, 21] width 45 height 19
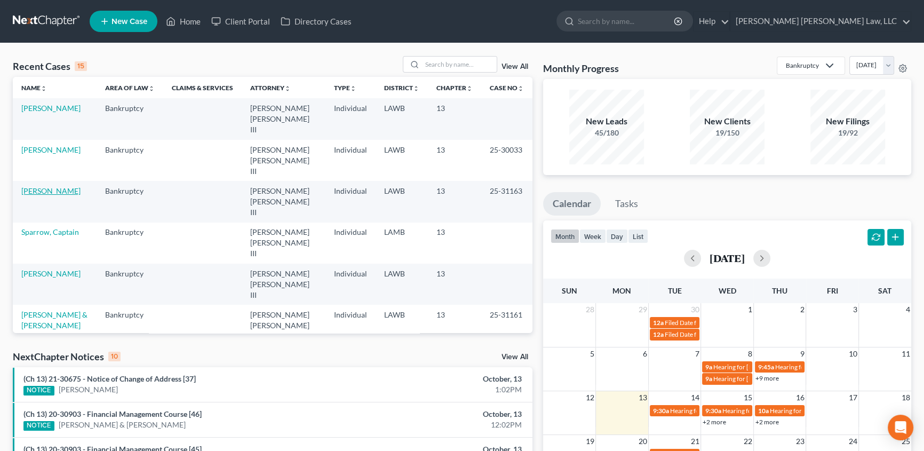
click at [44, 186] on link "[PERSON_NAME]" at bounding box center [50, 190] width 59 height 9
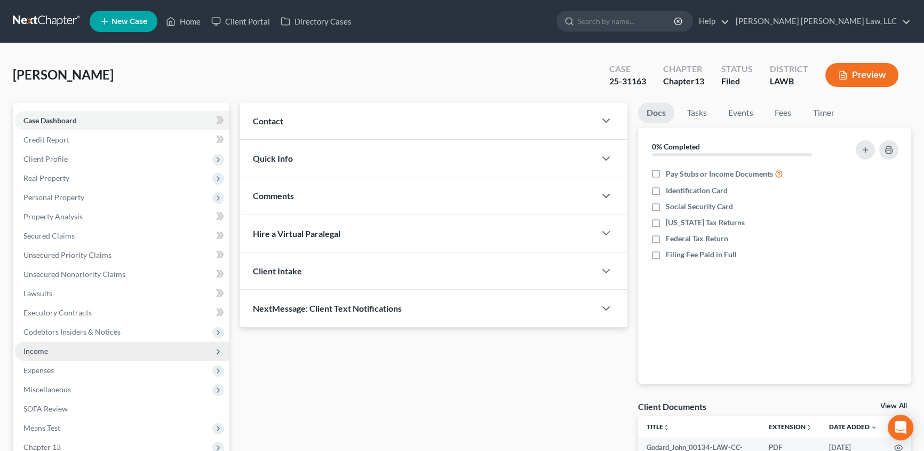
click at [37, 353] on span "Income" at bounding box center [35, 350] width 25 height 9
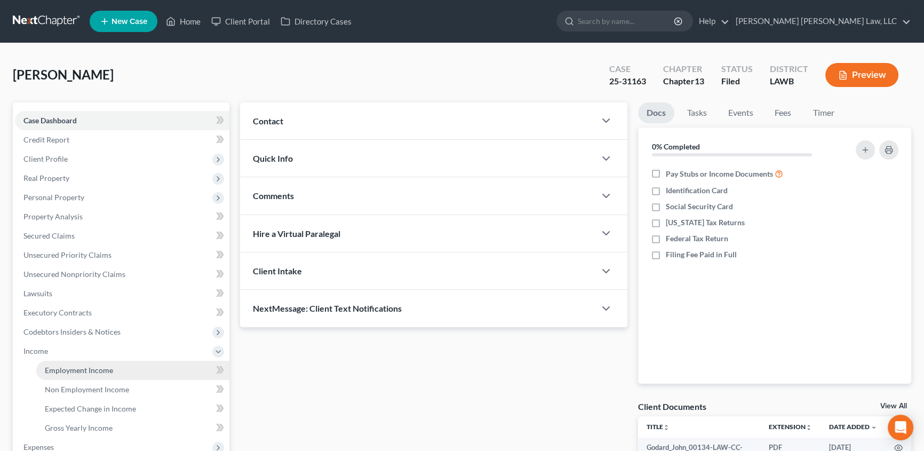
click at [53, 366] on span "Employment Income" at bounding box center [79, 370] width 68 height 9
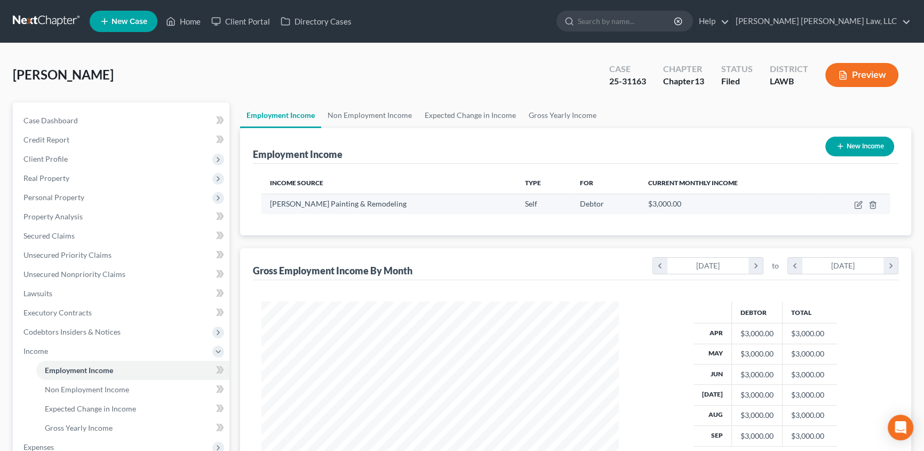
scroll to position [191, 379]
drag, startPoint x: 188, startPoint y: 23, endPoint x: 5, endPoint y: 92, distance: 195.4
click at [188, 23] on link "Home" at bounding box center [183, 21] width 45 height 19
